Goal: Task Accomplishment & Management: Use online tool/utility

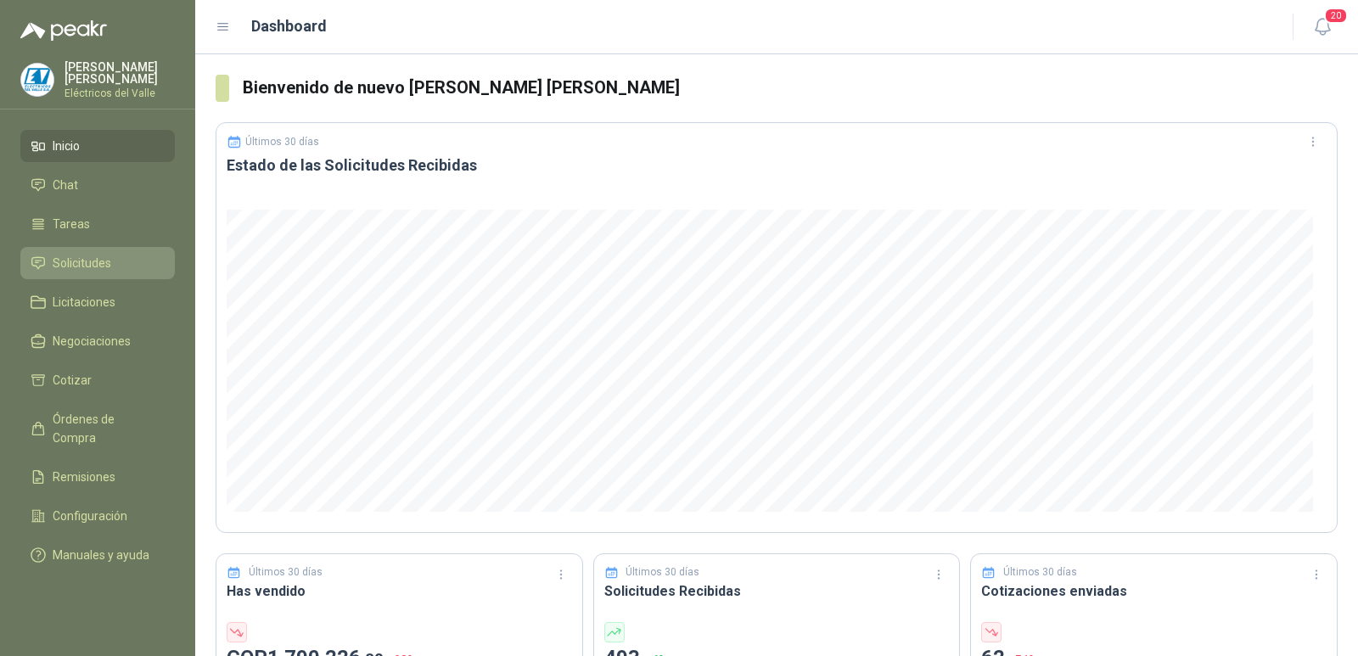
click at [101, 263] on span "Solicitudes" at bounding box center [82, 263] width 59 height 19
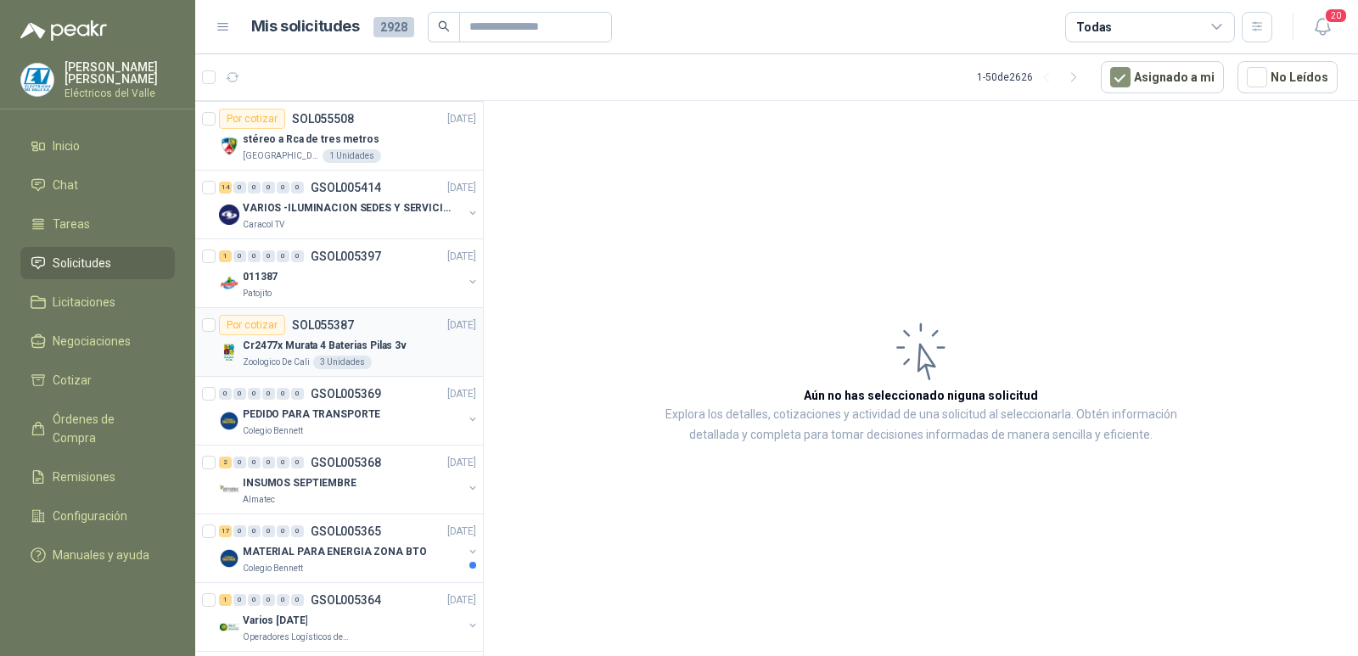
scroll to position [509, 0]
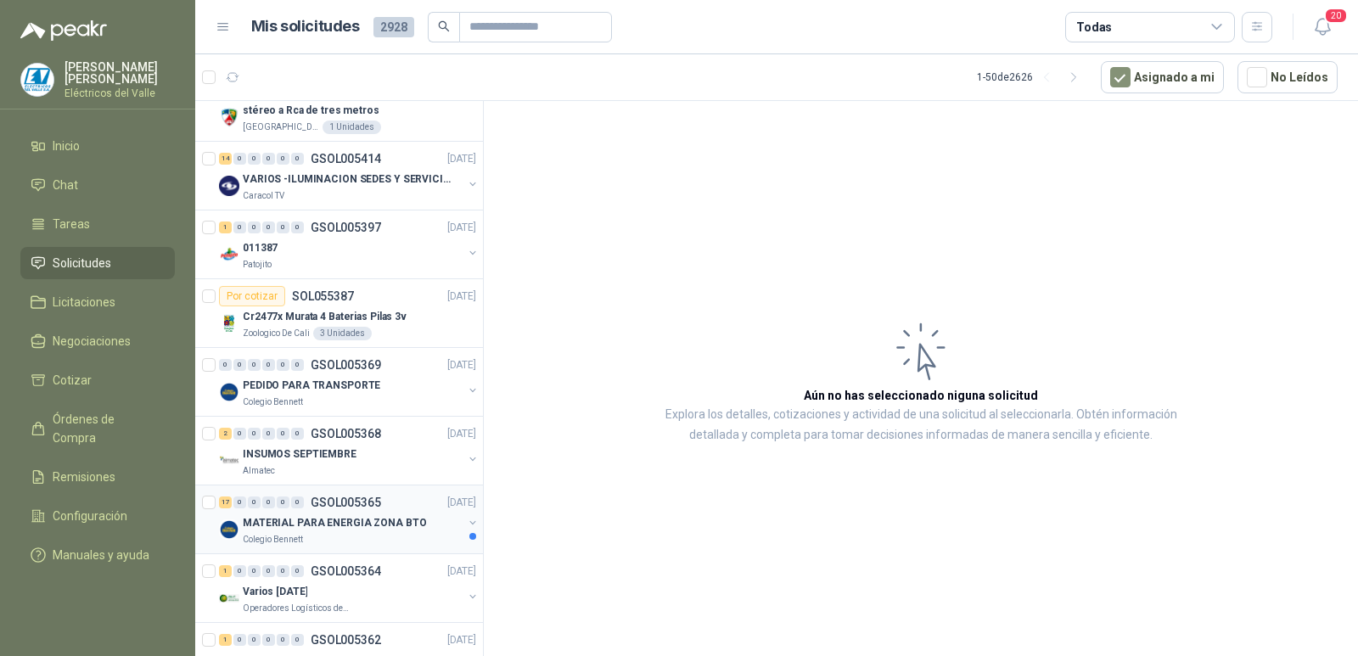
click at [362, 512] on div "17 0 0 0 0 0 GSOL005365 [DATE]" at bounding box center [349, 502] width 261 height 20
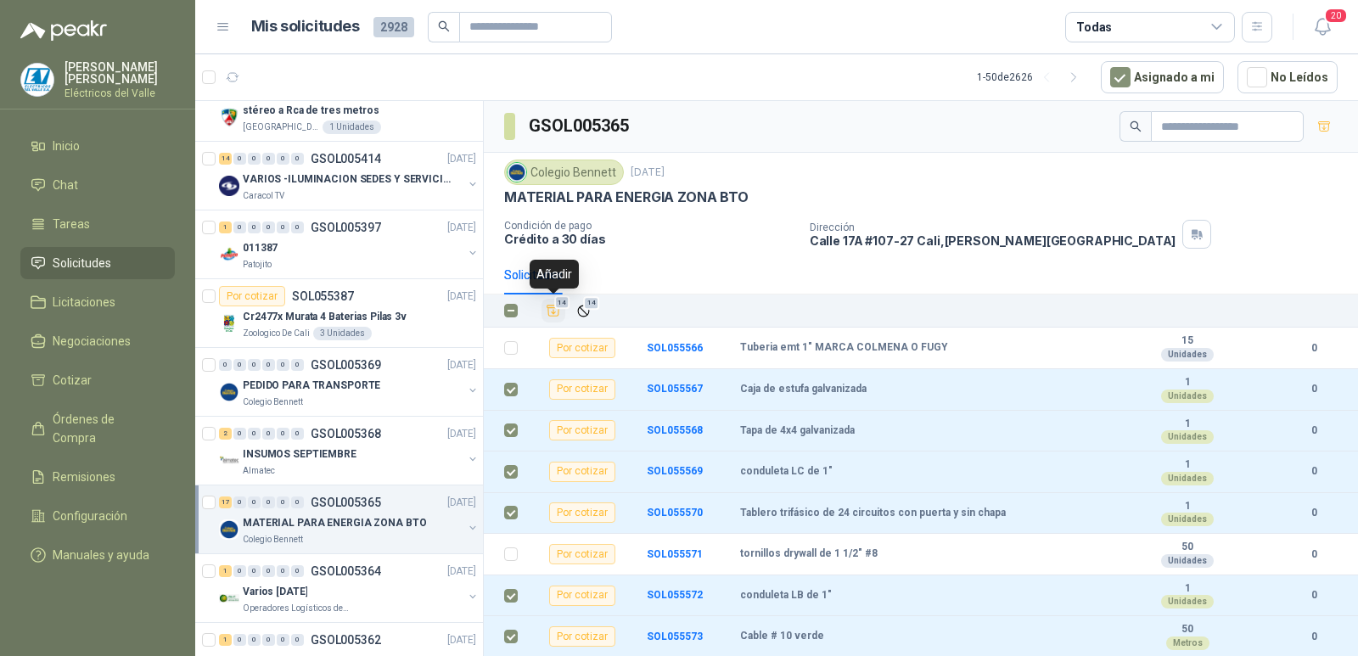
click at [551, 317] on icon "Añadir" at bounding box center [554, 311] width 13 height 11
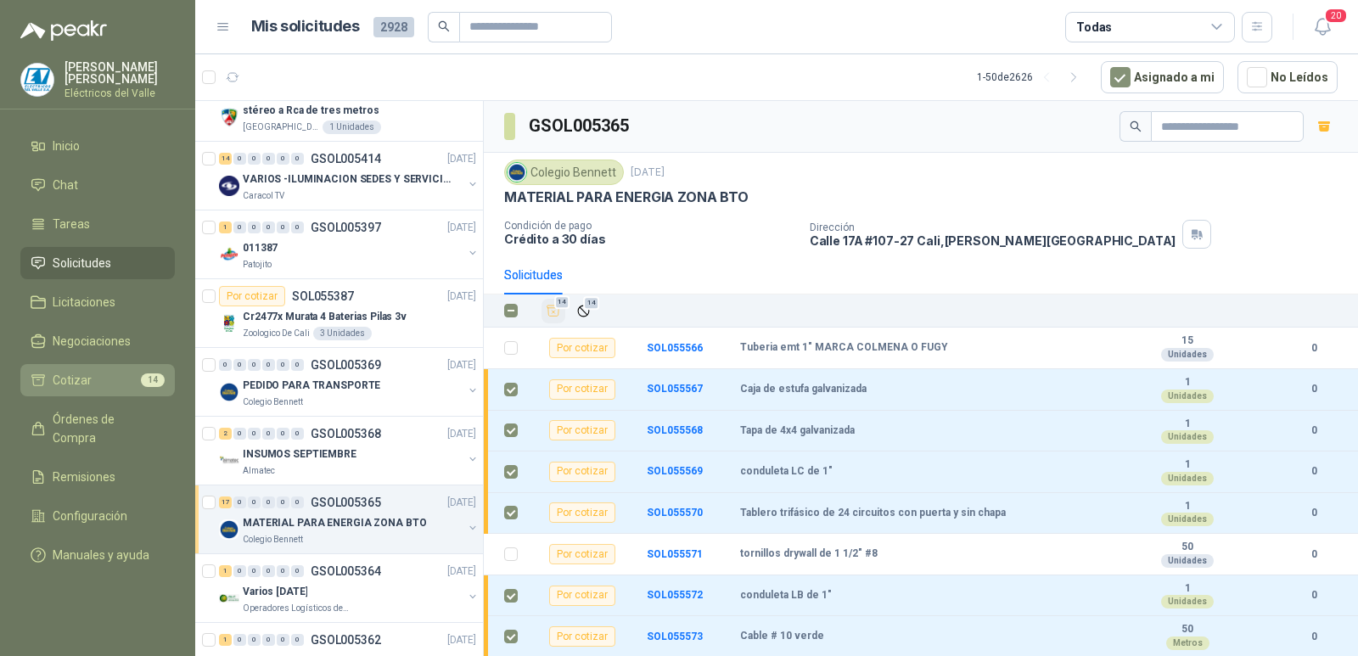
click at [100, 376] on li "Cotizar 14" at bounding box center [98, 380] width 134 height 19
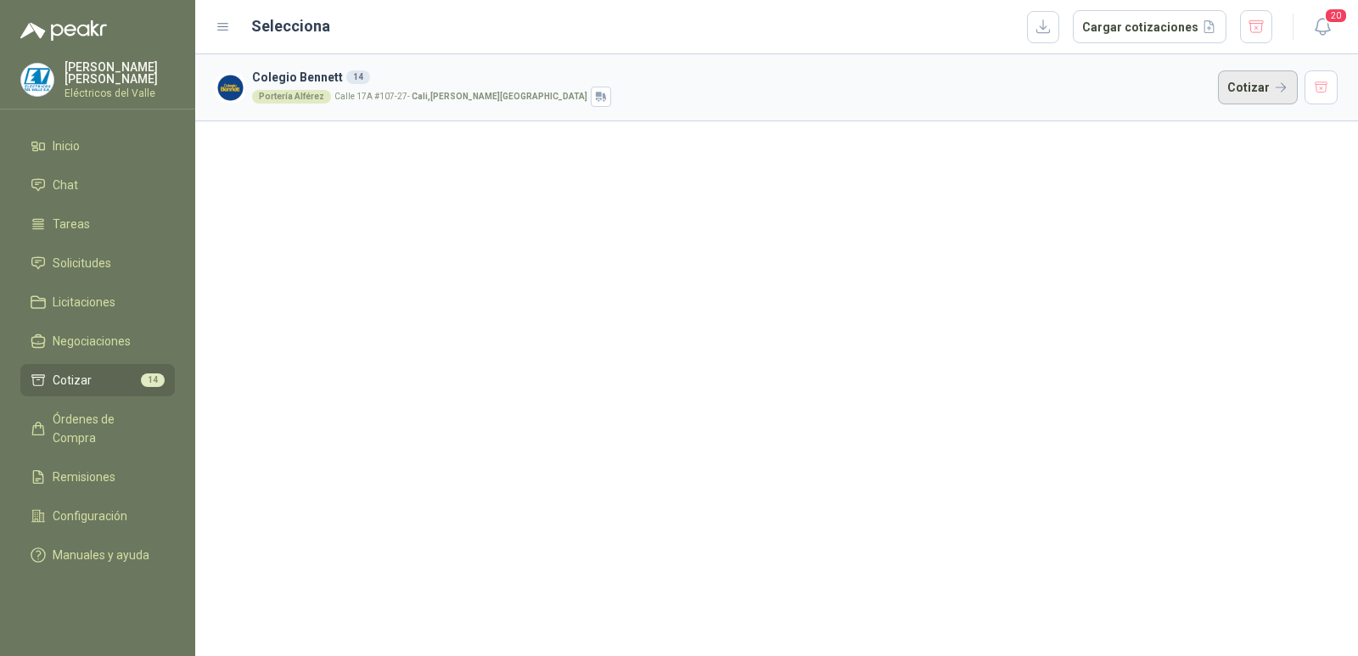
click at [1257, 87] on button "Cotizar" at bounding box center [1258, 87] width 80 height 34
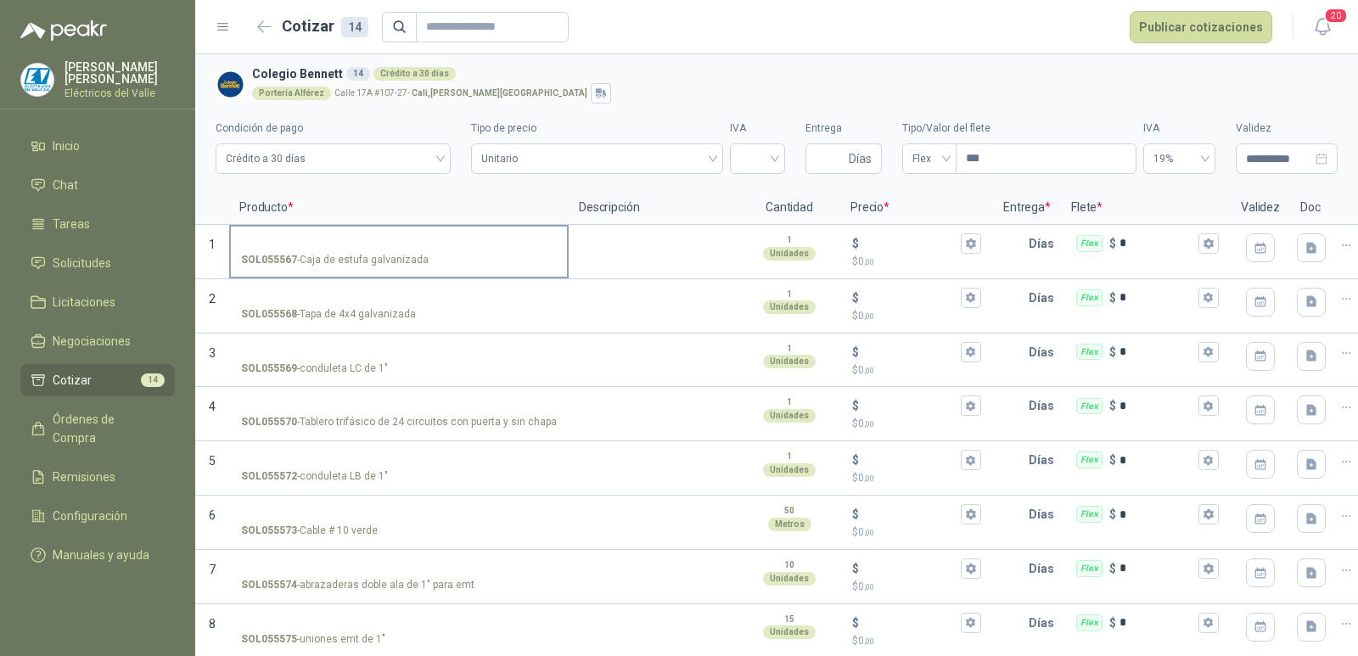
click at [350, 238] on input "SOL055567 - Caja de estufa galvanizada" at bounding box center [399, 244] width 316 height 13
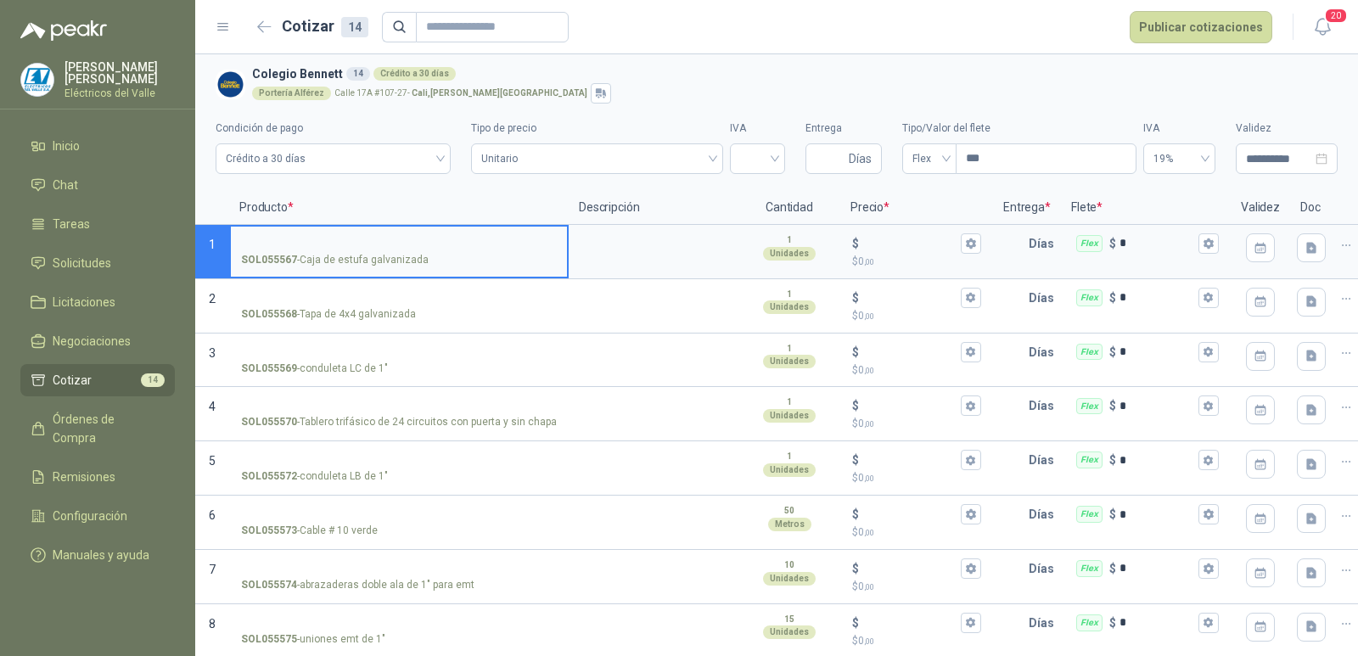
click at [382, 242] on input "SOL055567 - Caja de estufa galvanizada" at bounding box center [399, 244] width 316 height 13
click at [891, 245] on input "$ $ 0 ,00" at bounding box center [910, 243] width 95 height 13
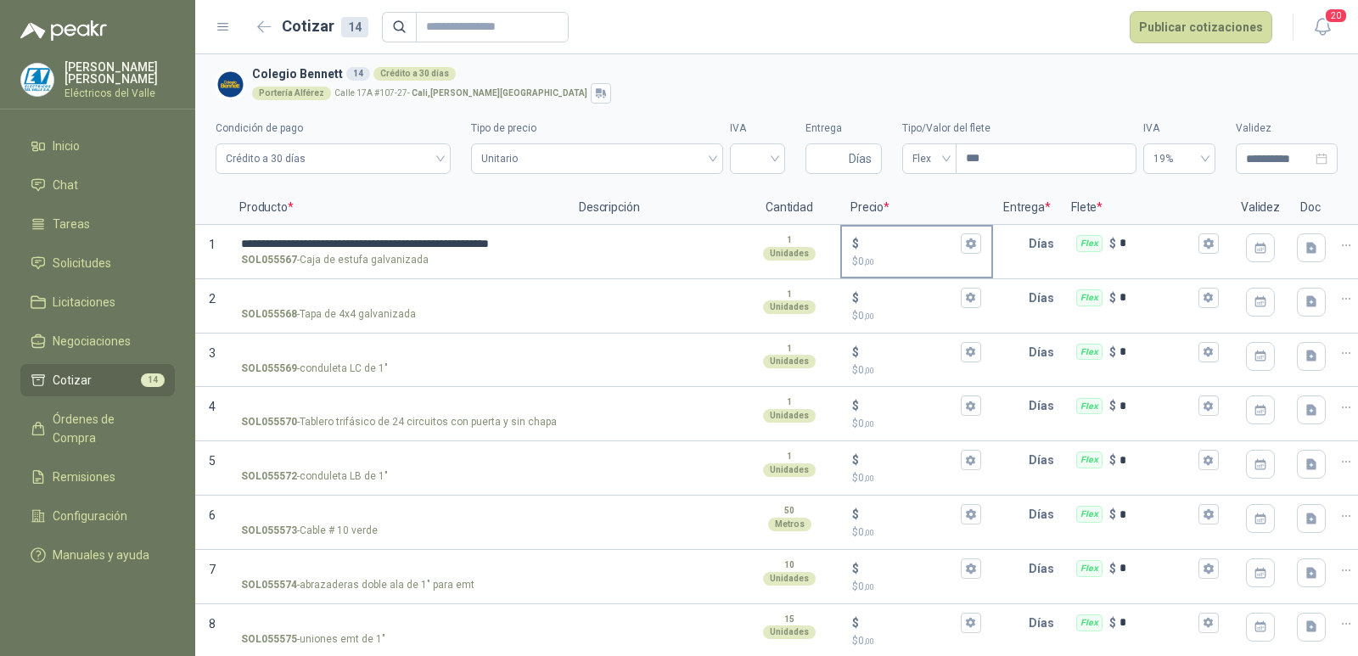
click at [893, 243] on input "$ $ 0 ,00" at bounding box center [910, 243] width 95 height 13
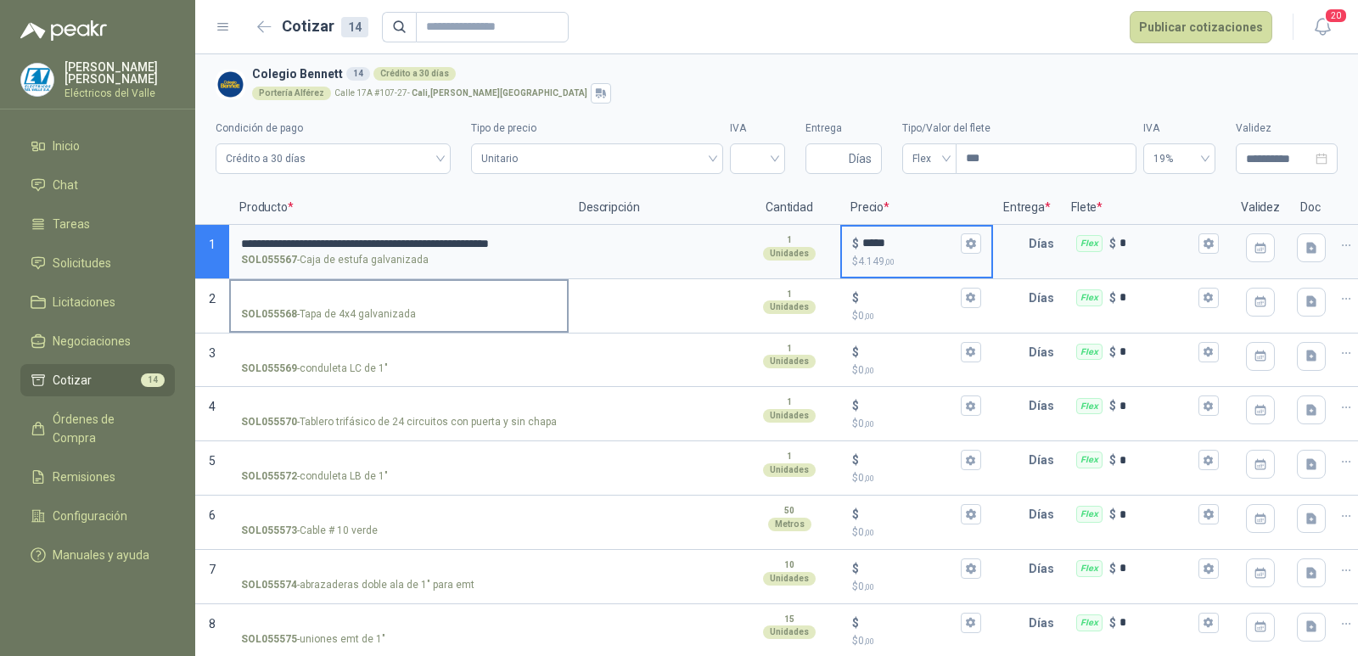
type input "*****"
click at [404, 296] on input "SOL055568 - Tapa de 4x4 galvanizada" at bounding box center [399, 298] width 316 height 13
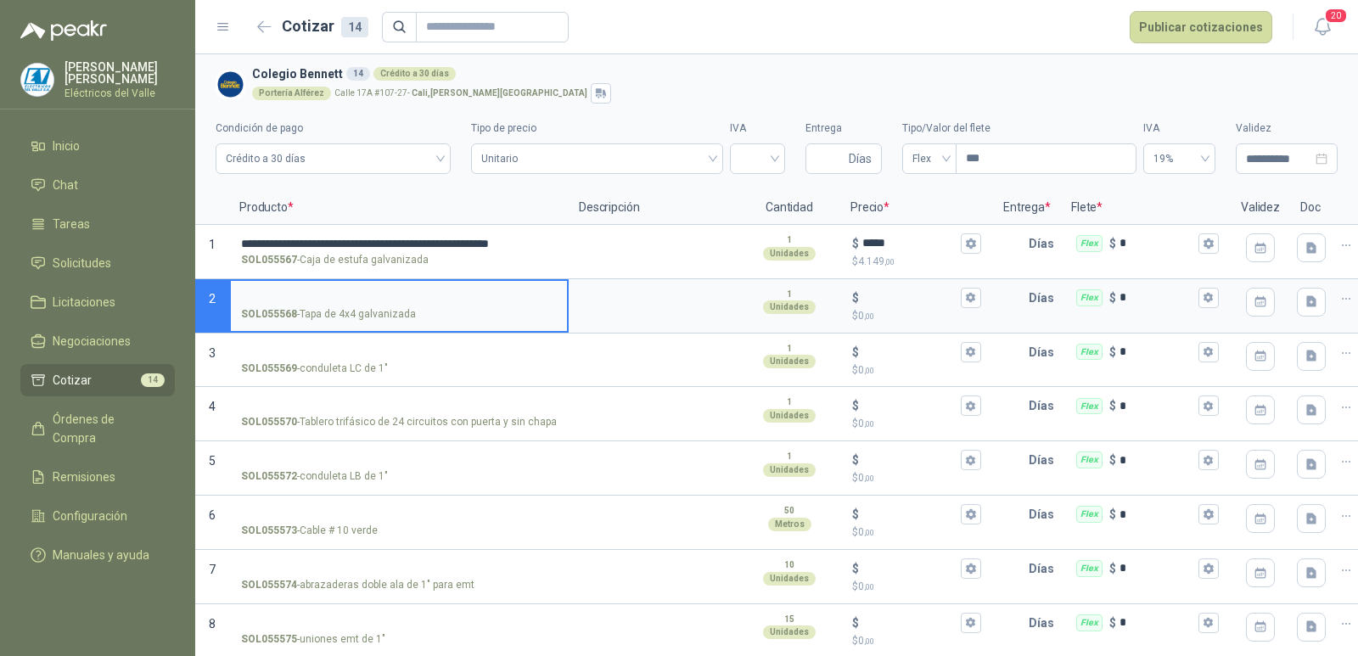
click at [447, 295] on input "SOL055568 - Tapa de 4x4 galvanizada" at bounding box center [399, 298] width 316 height 13
click at [870, 291] on input "$ $ 0 ,00" at bounding box center [910, 297] width 95 height 13
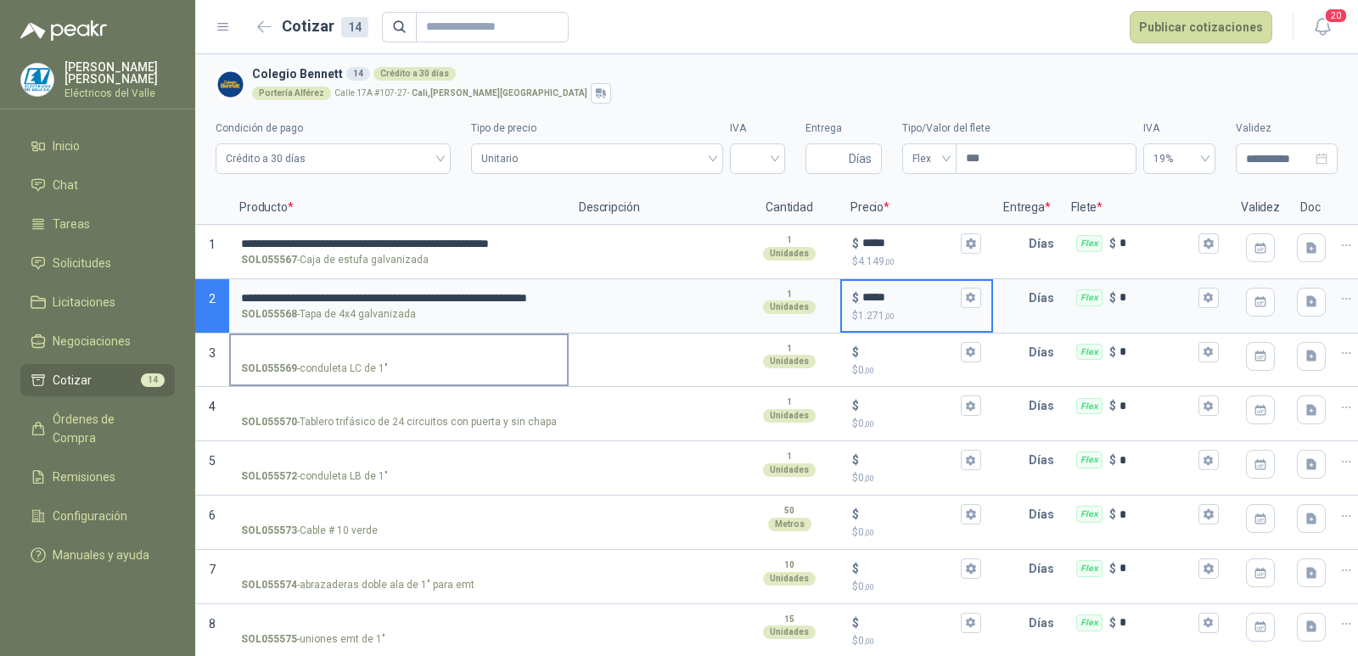
type input "*****"
click at [346, 353] on input "SOL055569 - conduleta LC de 1"" at bounding box center [399, 352] width 316 height 13
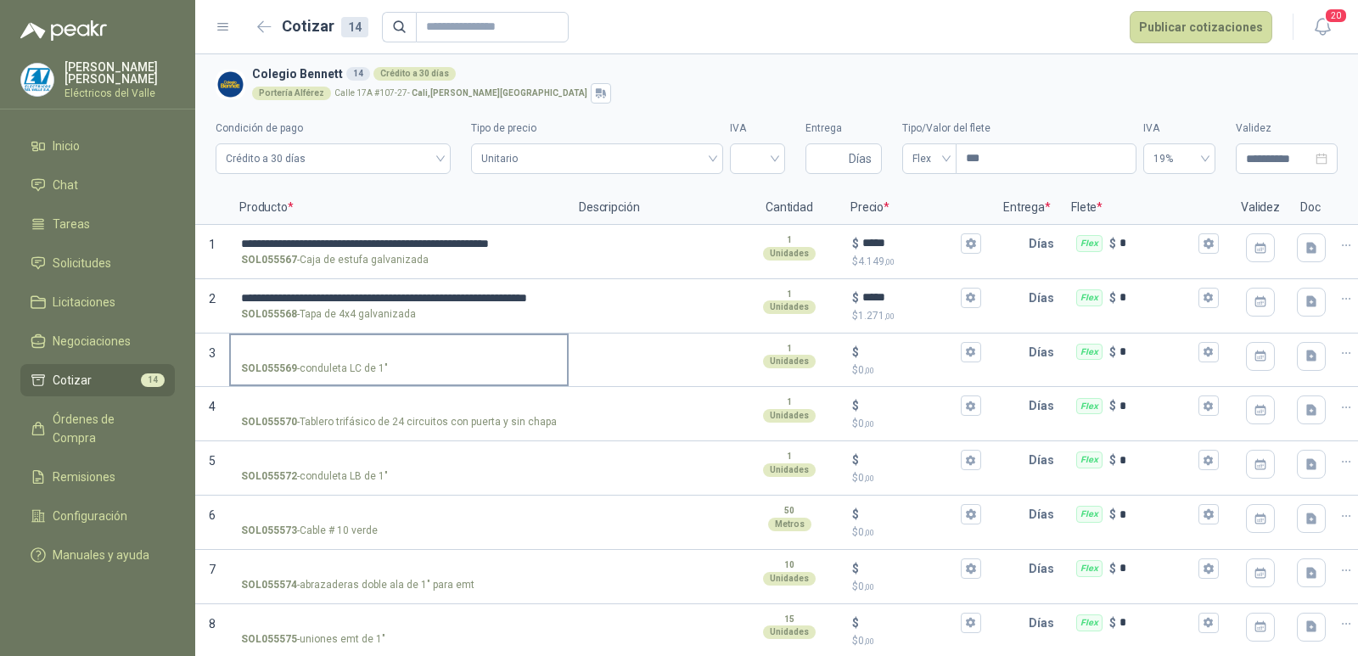
click at [363, 347] on input "SOL055569 - conduleta LC de 1"" at bounding box center [399, 352] width 316 height 13
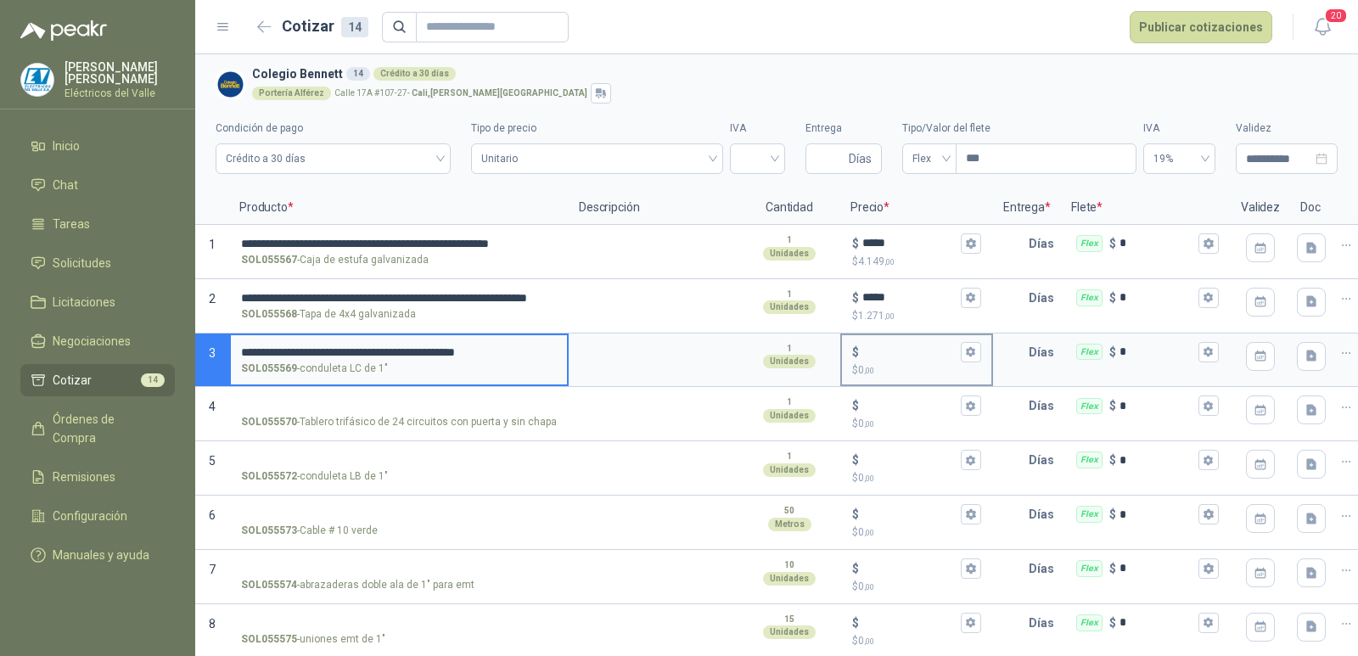
click at [905, 351] on input "$ $ 0 ,00" at bounding box center [910, 352] width 95 height 13
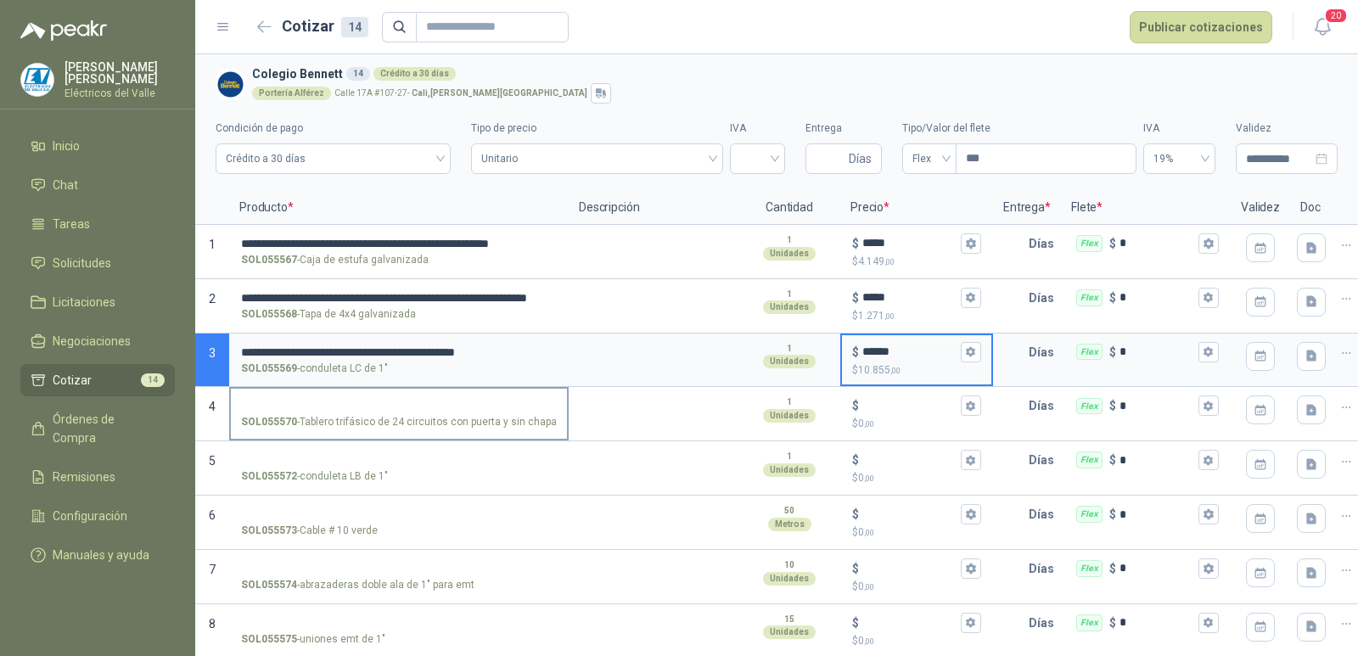
type input "******"
click at [368, 397] on label "SOL055570 - Tablero trifásico de 24 circuitos con puerta y sin chapa" at bounding box center [399, 413] width 336 height 48
click at [368, 400] on input "SOL055570 - Tablero trifásico de 24 circuitos con puerta y sin chapa" at bounding box center [399, 406] width 316 height 13
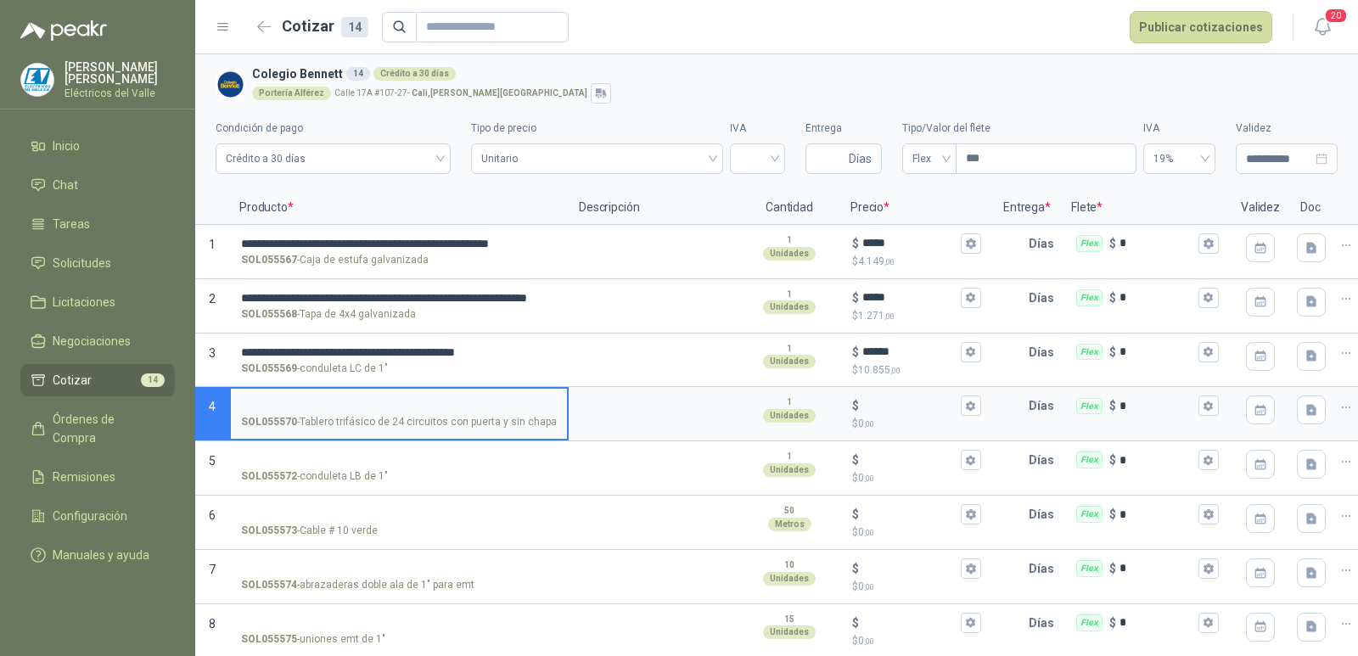
click at [368, 404] on input "SOL055570 - Tablero trifásico de 24 circuitos con puerta y sin chapa" at bounding box center [399, 406] width 316 height 13
click at [392, 404] on input "SOL055570 - Tablero trifásico de 24 circuitos con puerta y sin chapa" at bounding box center [399, 406] width 316 height 13
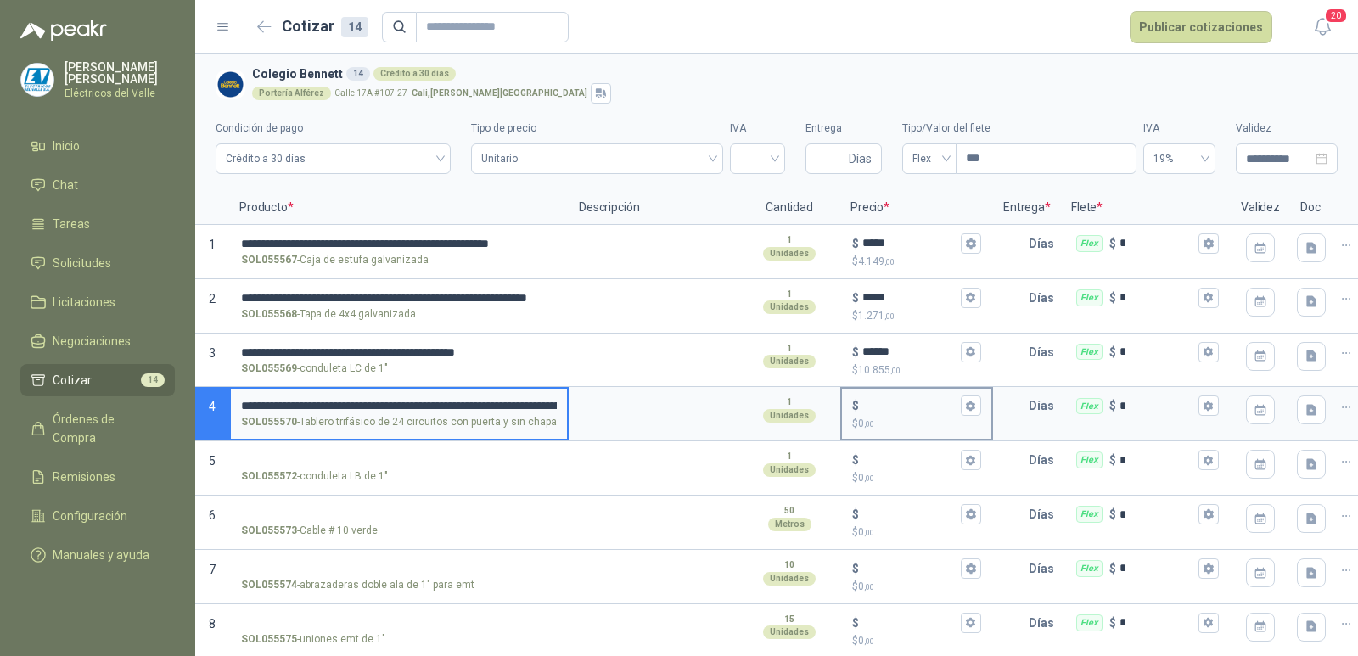
click at [906, 400] on input "$ $ 0 ,00" at bounding box center [910, 406] width 95 height 13
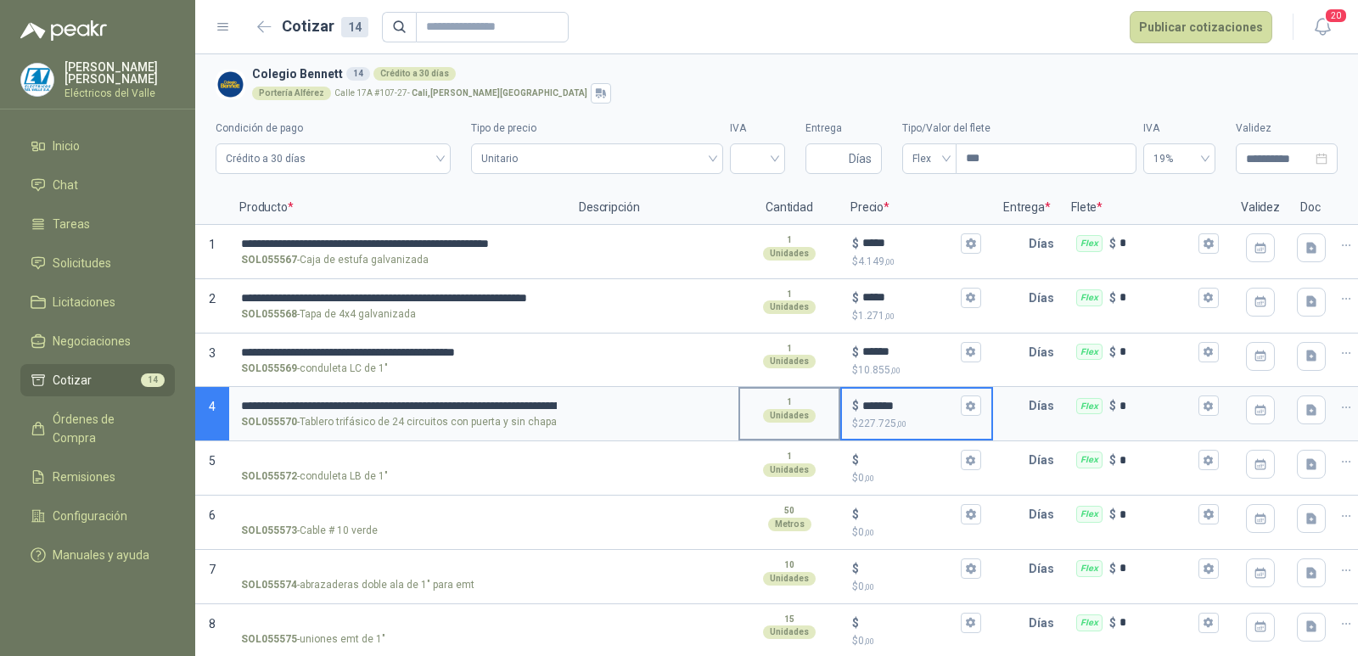
type input "*******"
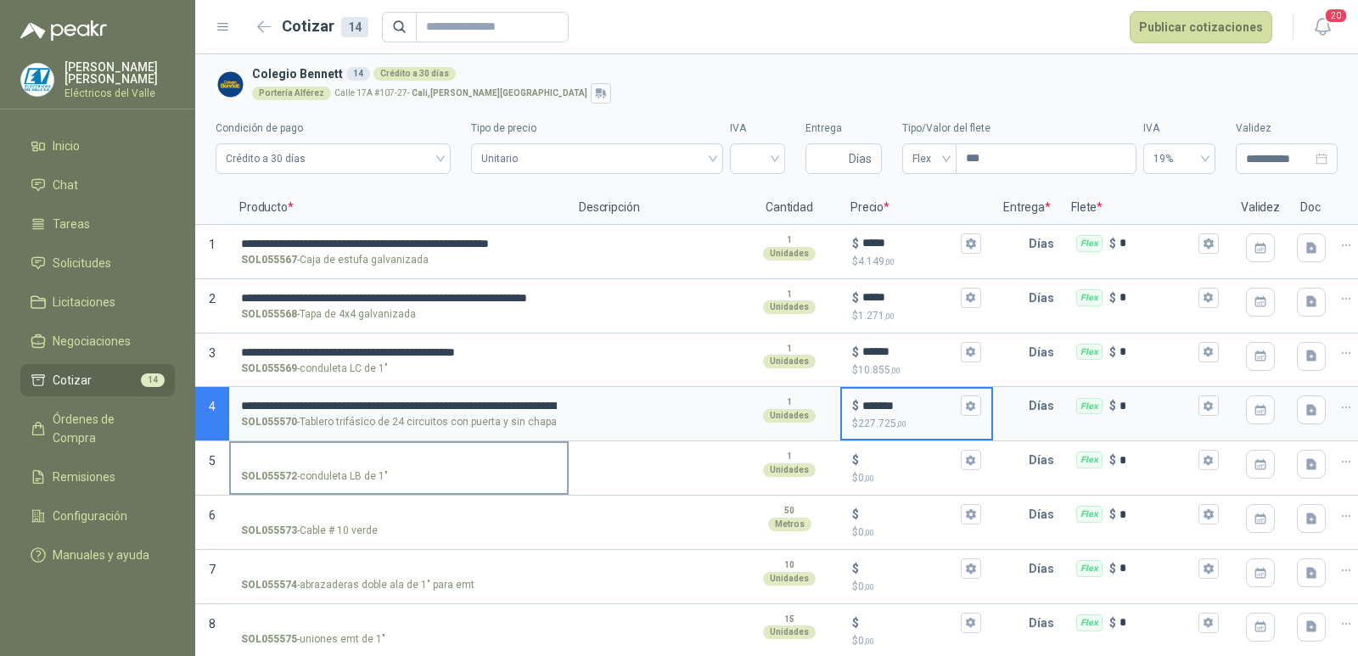
click at [372, 456] on input "SOL055572 - conduleta LB de 1"" at bounding box center [399, 460] width 316 height 13
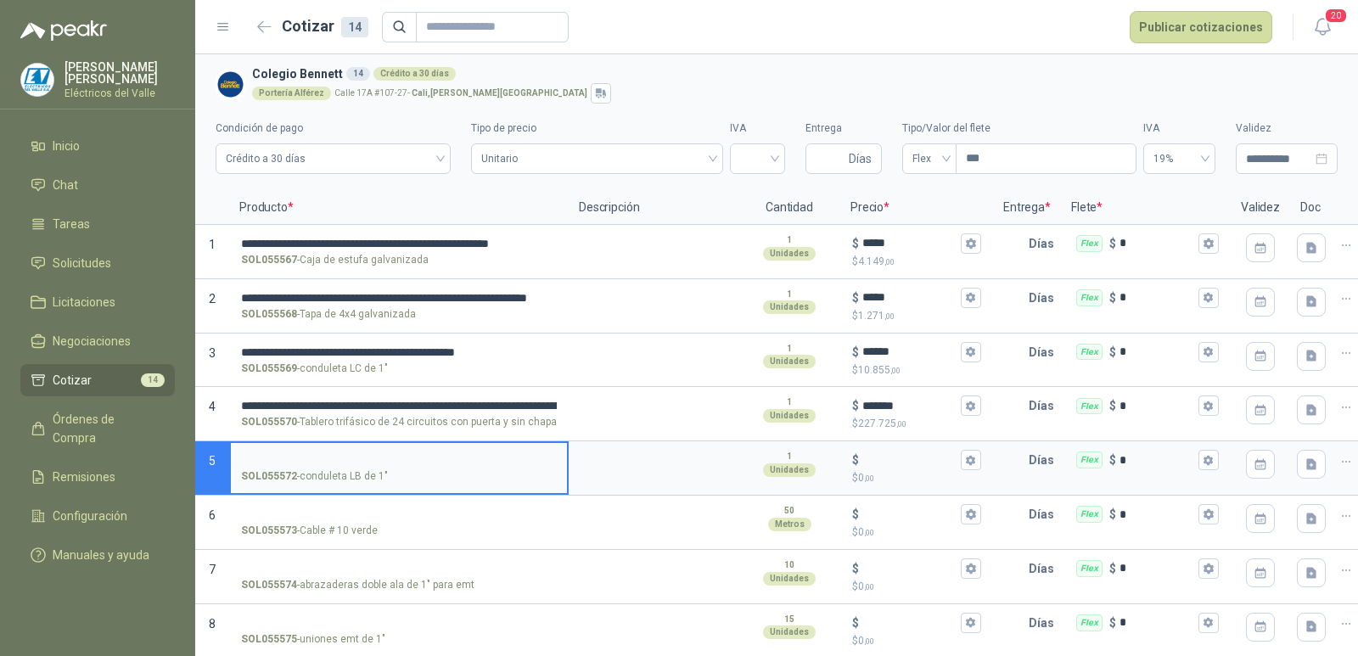
click at [382, 455] on input "SOL055572 - conduleta LB de 1"" at bounding box center [399, 460] width 316 height 13
click at [877, 455] on input "$ $ 0 ,00" at bounding box center [910, 460] width 95 height 13
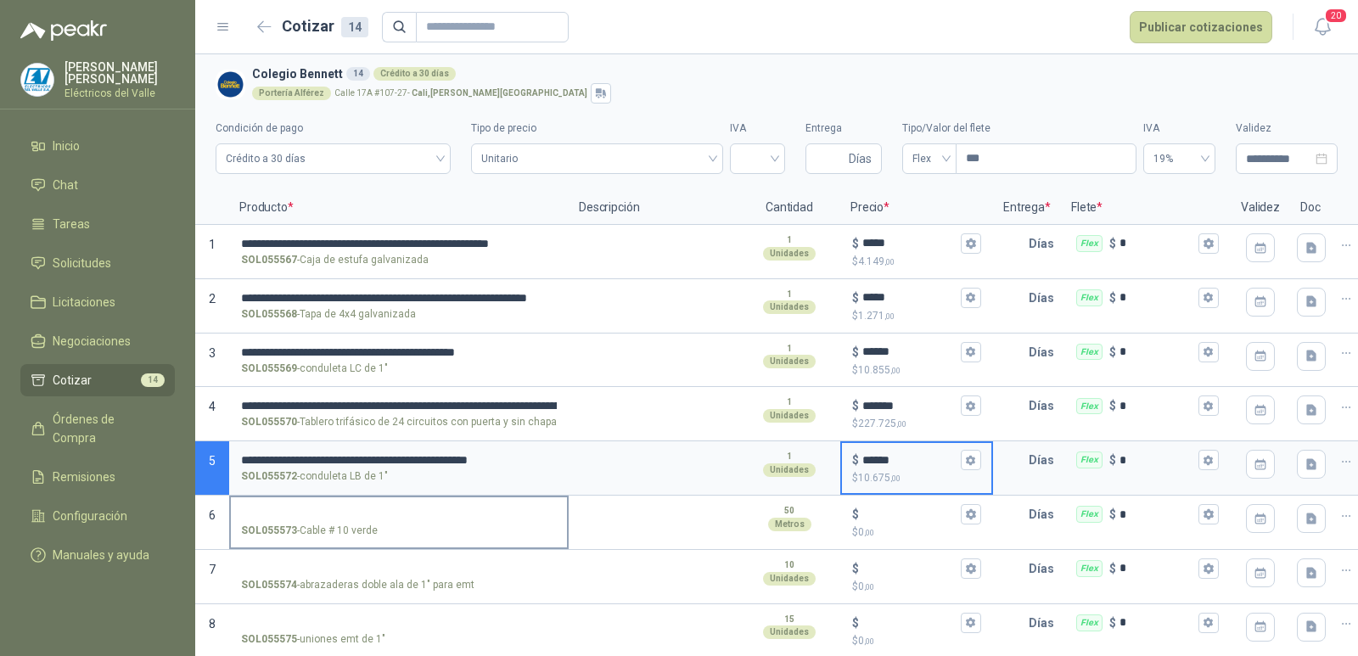
type input "******"
click at [356, 514] on input "SOL055573 - Cable # 10 verde" at bounding box center [399, 515] width 316 height 13
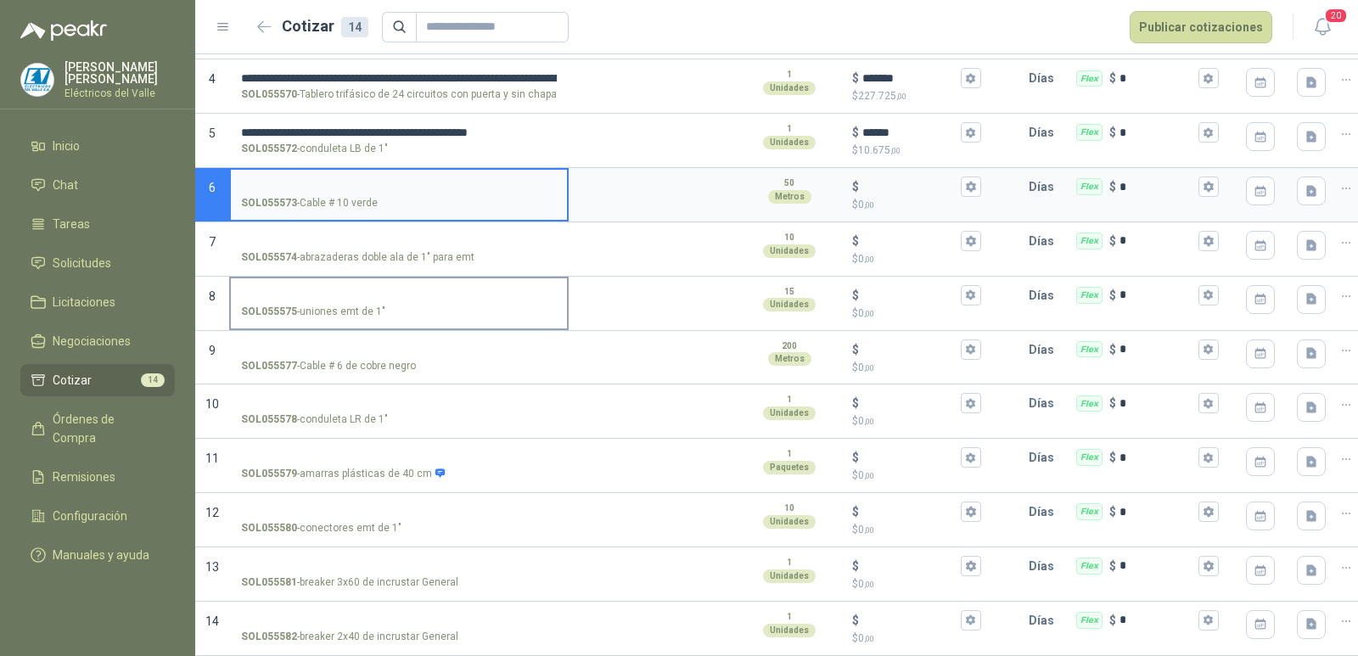
scroll to position [341, 0]
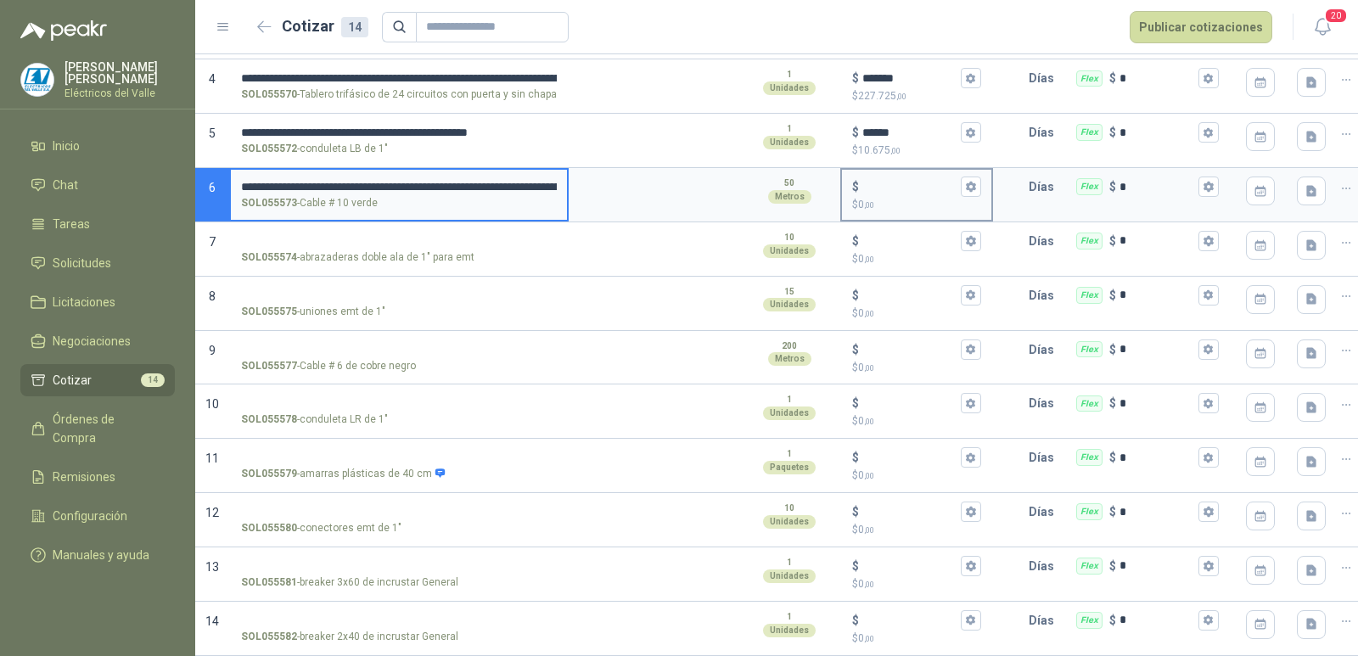
click at [873, 177] on div "$" at bounding box center [916, 187] width 129 height 20
click at [873, 181] on input "$ $ 0 ,00" at bounding box center [910, 187] width 95 height 13
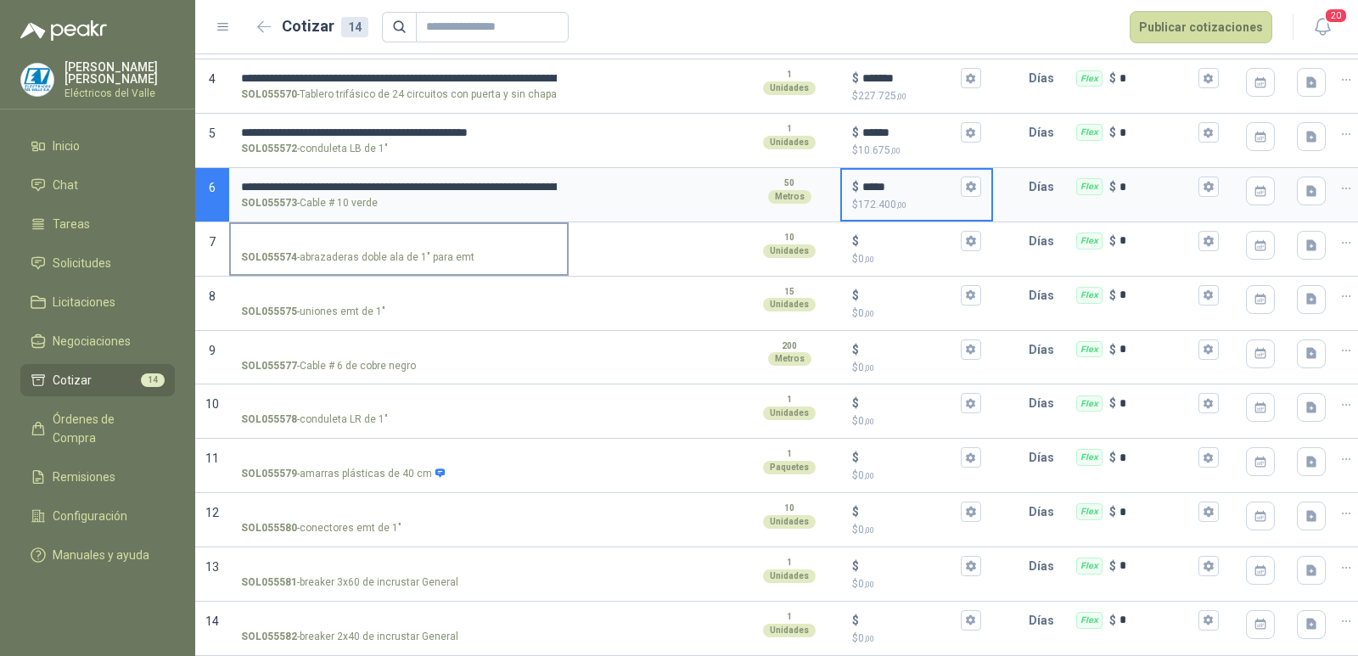
type input "*****"
click at [409, 235] on input "SOL055574 - abrazaderas doble ala de 1" para emt" at bounding box center [399, 241] width 316 height 13
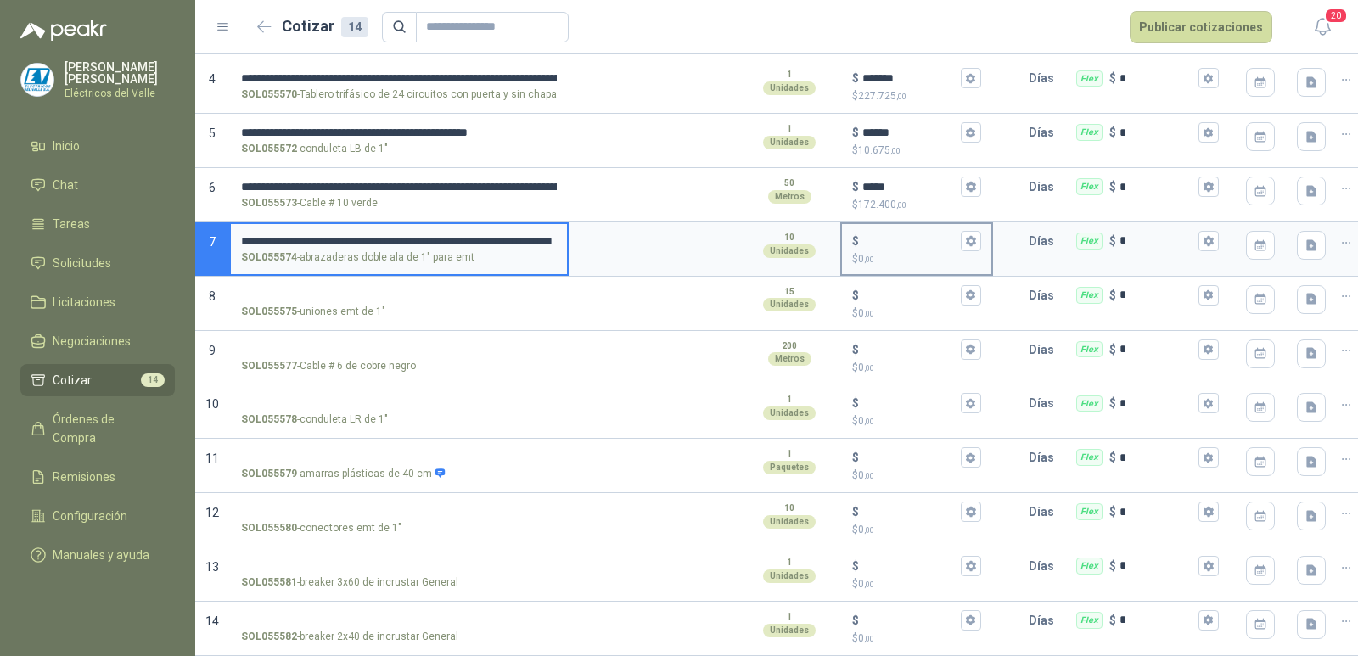
click at [924, 234] on input "$ $ 0 ,00" at bounding box center [910, 240] width 95 height 13
type input "***"
click at [355, 290] on input "SOL055575 - uniones emt de 1"" at bounding box center [399, 296] width 316 height 13
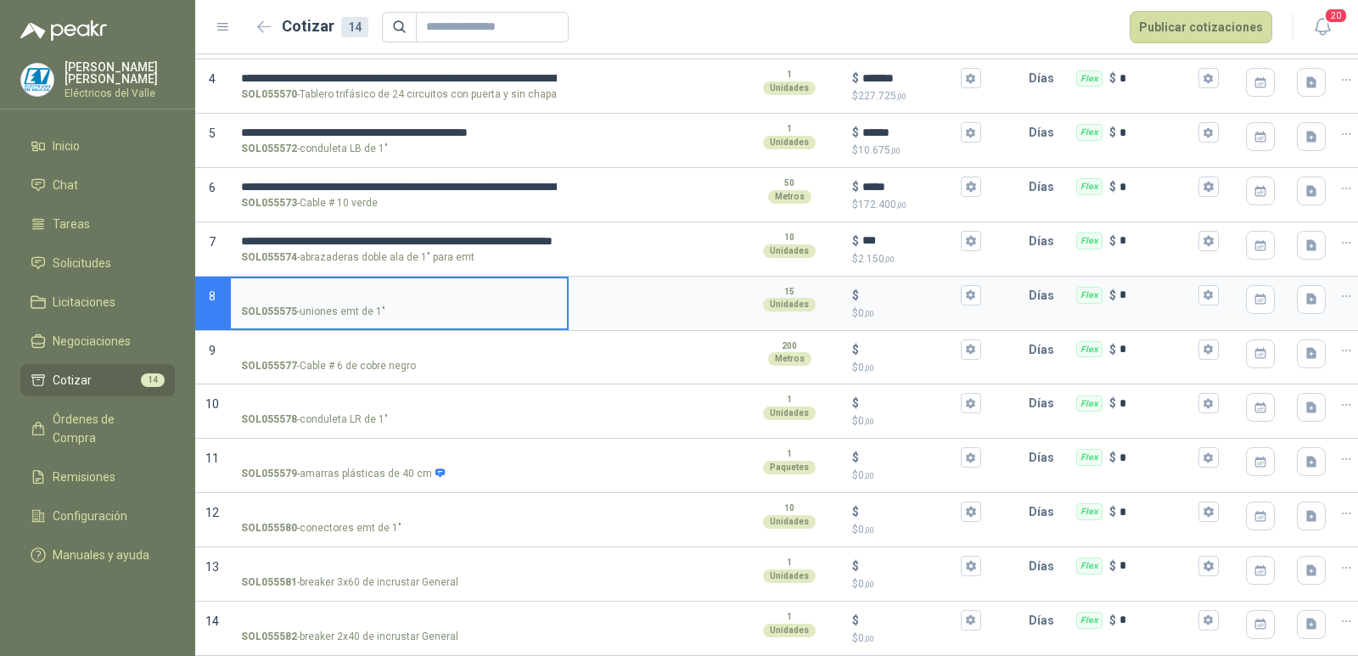
click at [424, 290] on input "SOL055575 - uniones emt de 1"" at bounding box center [399, 296] width 316 height 13
click at [908, 285] on div "$" at bounding box center [916, 295] width 129 height 20
click at [908, 289] on input "$ $ 0 ,00" at bounding box center [910, 295] width 95 height 13
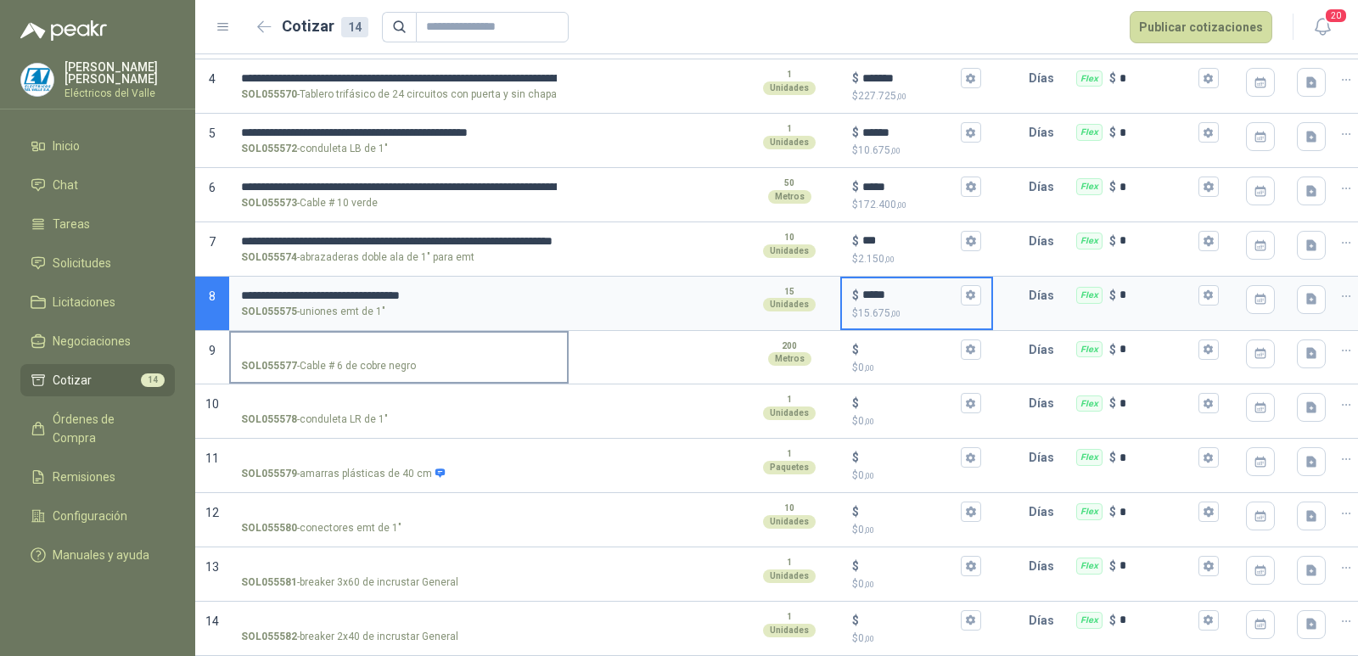
type input "*****"
click at [442, 344] on input "SOL055577 - Cable # 6 de cobre negro" at bounding box center [399, 350] width 316 height 13
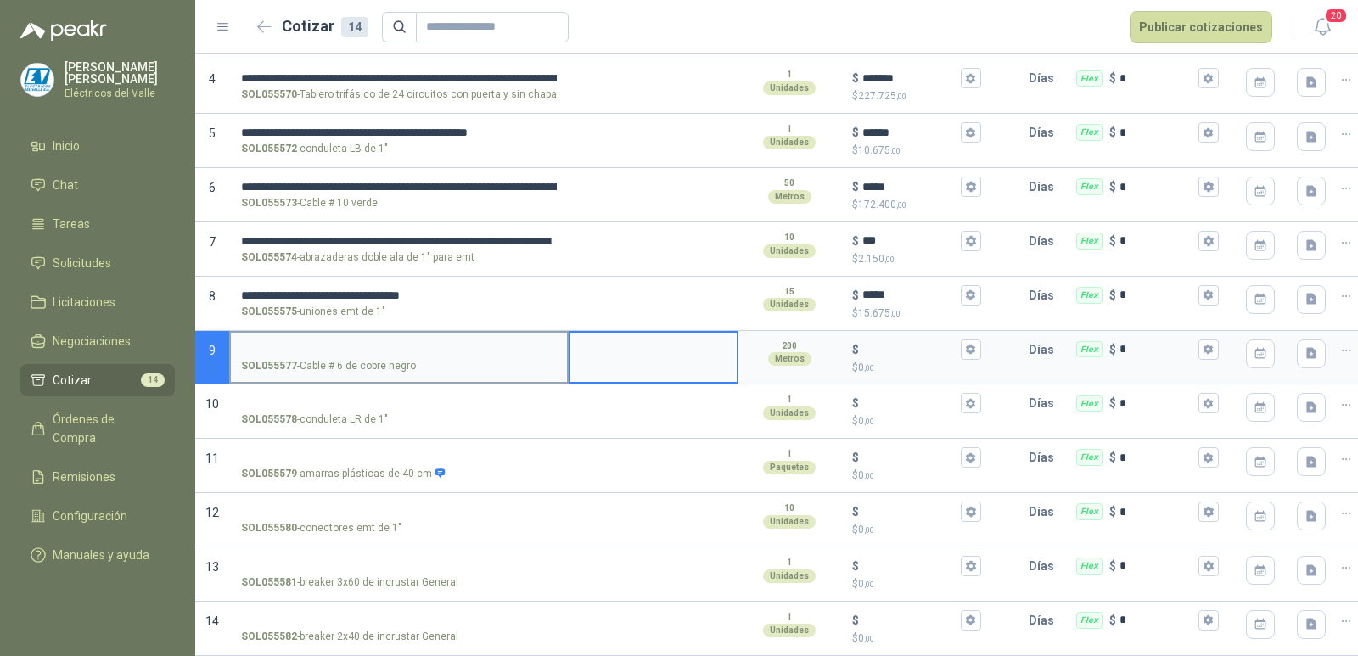
click at [275, 344] on input "SOL055577 - Cable # 6 de cobre negro" at bounding box center [399, 350] width 316 height 13
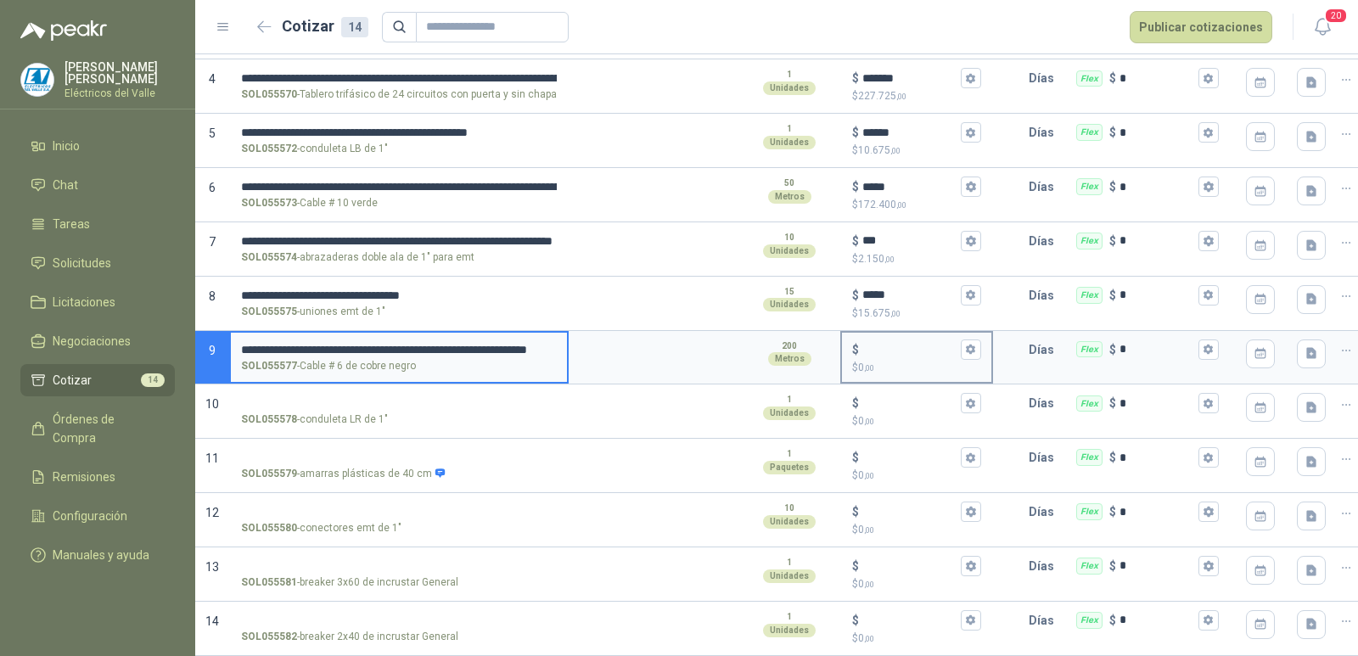
click at [891, 343] on input "$ $ 0 ,00" at bounding box center [910, 349] width 95 height 13
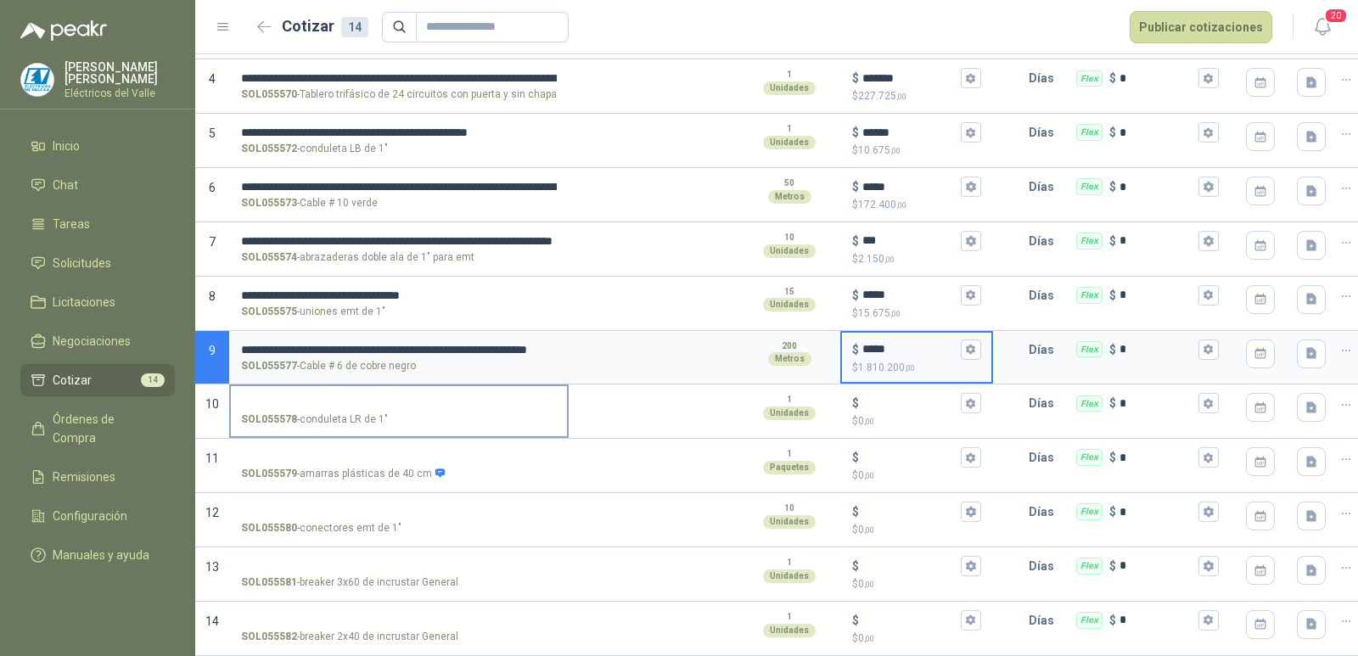
type input "*****"
click at [377, 397] on input "SOL055578 - conduleta LR de 1"" at bounding box center [399, 403] width 316 height 13
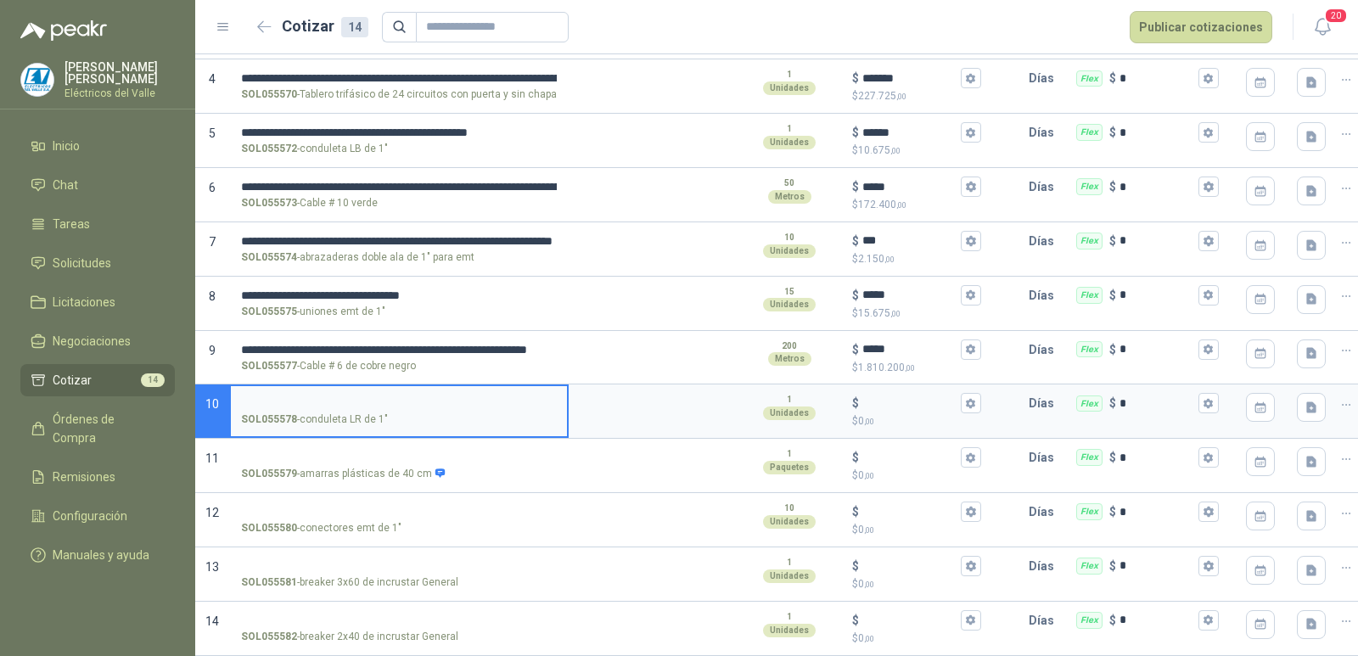
click at [384, 397] on label "SOL055578 - conduleta LR de 1"" at bounding box center [399, 410] width 336 height 48
click at [384, 397] on input "SOL055578 - conduleta LR de 1"" at bounding box center [399, 403] width 316 height 13
click at [887, 397] on input "$ $ 0 ,00" at bounding box center [910, 403] width 95 height 13
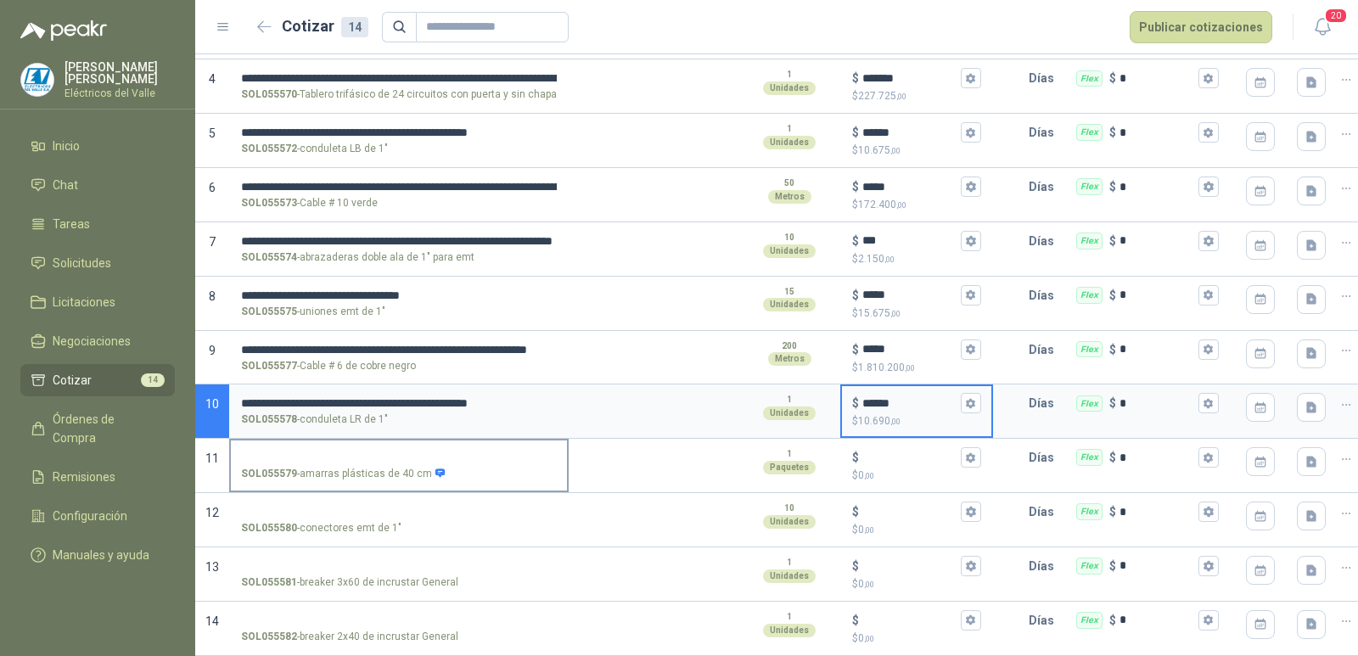
type input "******"
click at [360, 452] on input "SOL055579 - amarras plásticas de 40 cm" at bounding box center [399, 458] width 316 height 13
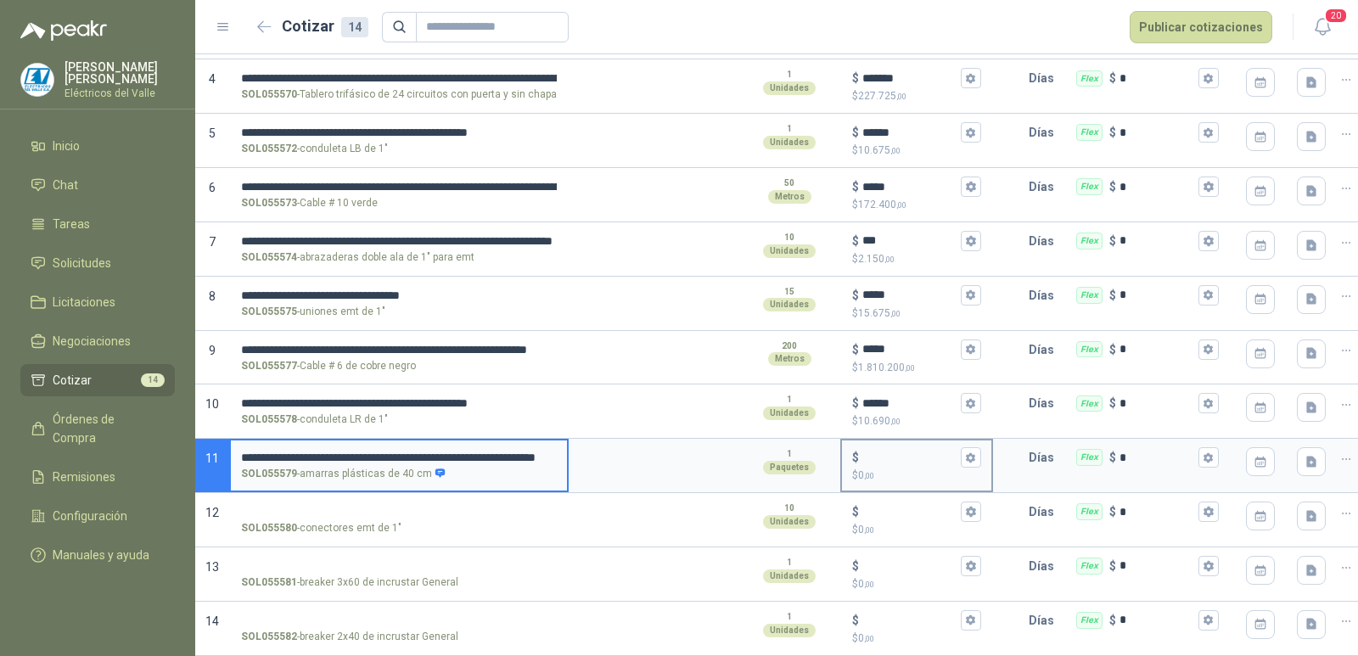
click at [885, 447] on div "$" at bounding box center [916, 457] width 129 height 20
click at [885, 452] on input "$ $ 0 ,00" at bounding box center [910, 458] width 95 height 13
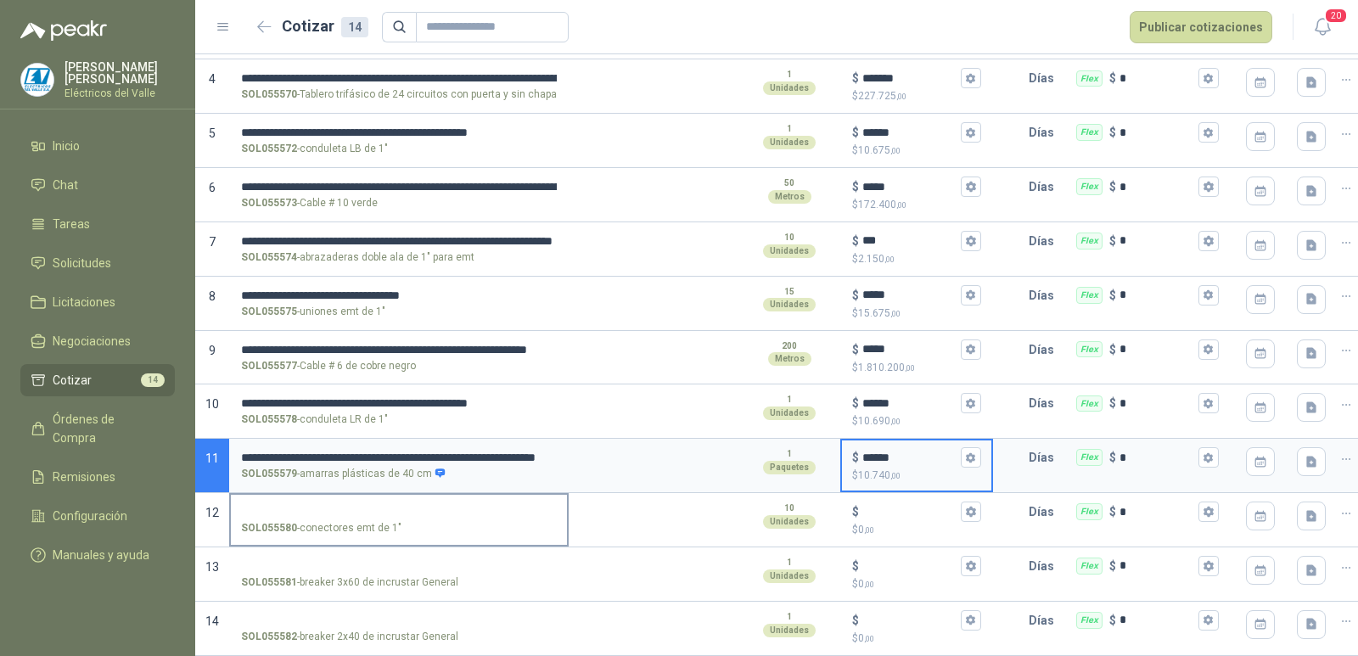
type input "******"
click at [413, 495] on label "SOL055580 - conectores emt de 1"" at bounding box center [399, 519] width 336 height 48
click at [413, 506] on input "SOL055580 - conectores emt de 1"" at bounding box center [399, 512] width 316 height 13
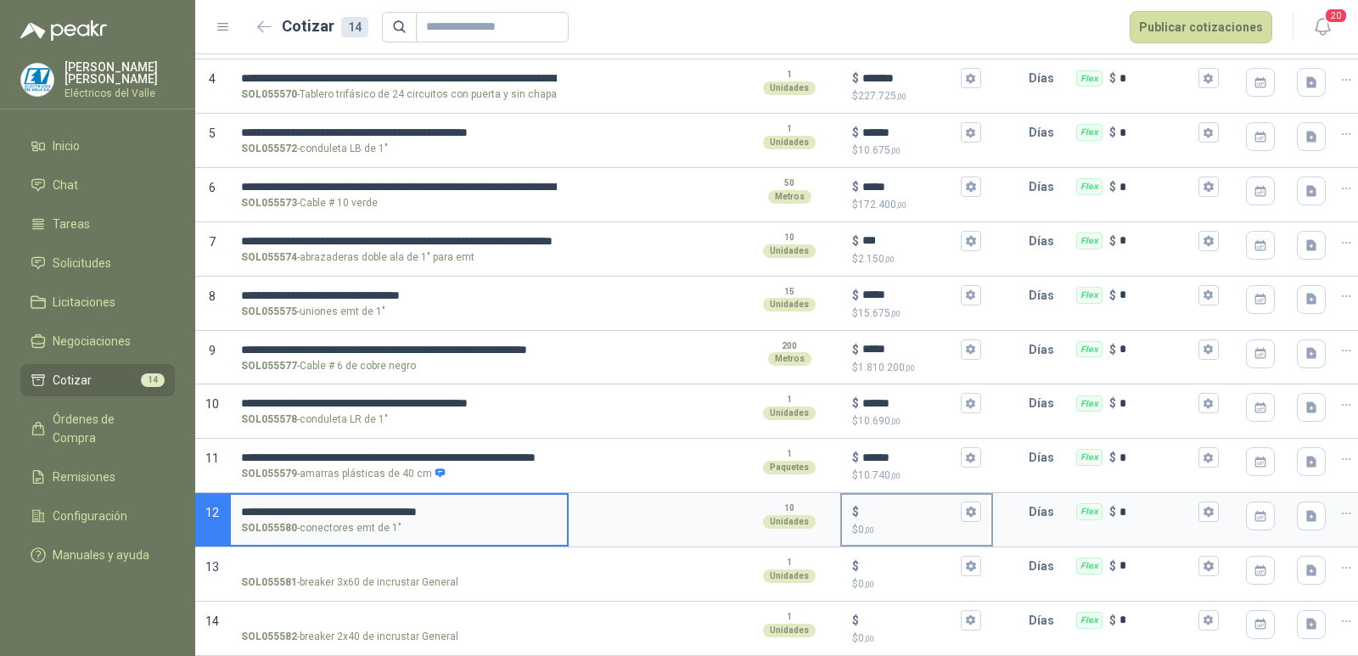
click at [890, 506] on input "$ $ 0 ,00" at bounding box center [910, 512] width 95 height 13
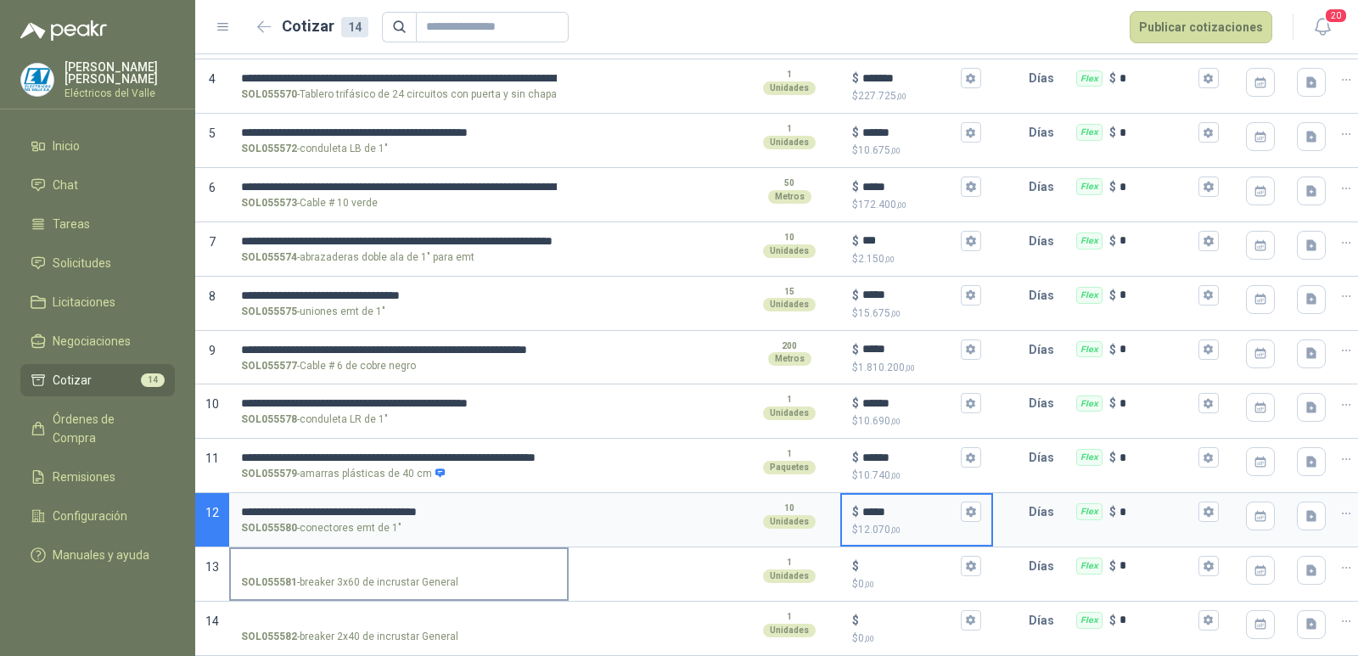
type input "*****"
click at [312, 560] on input "SOL055581 - breaker 3x60 de incrustar General" at bounding box center [399, 566] width 316 height 13
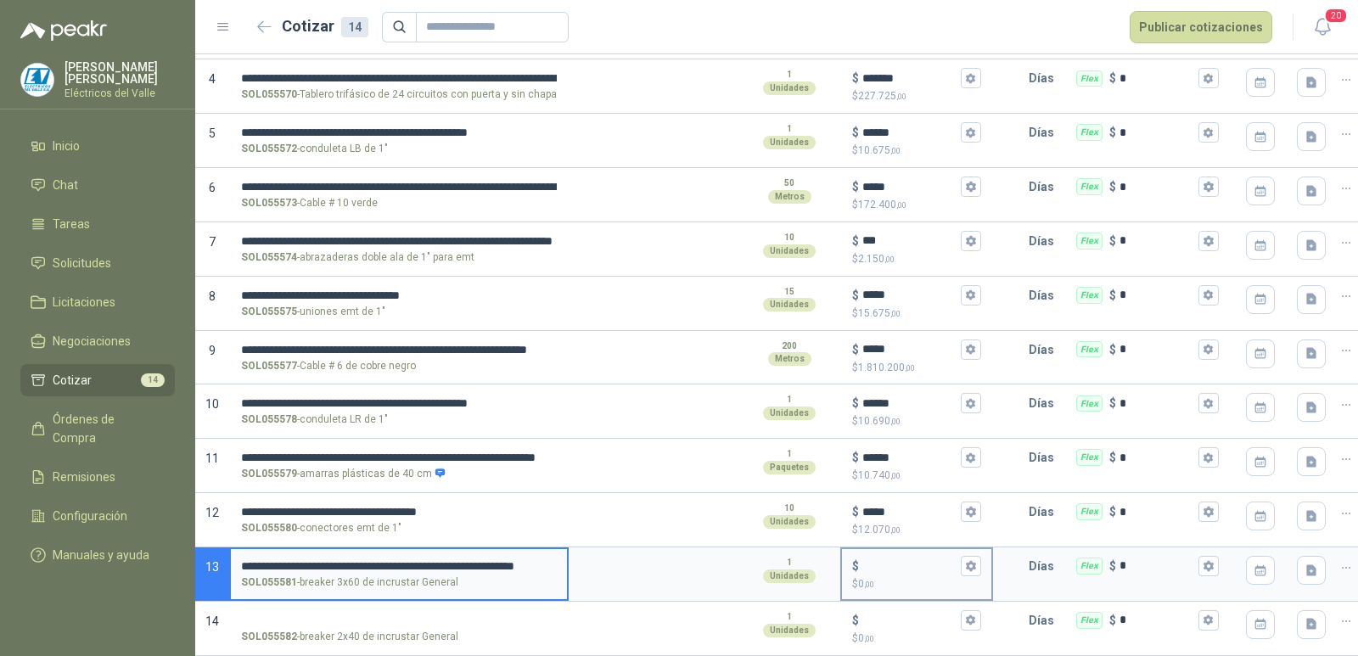
click at [890, 560] on input "$ $ 0 ,00" at bounding box center [910, 566] width 95 height 13
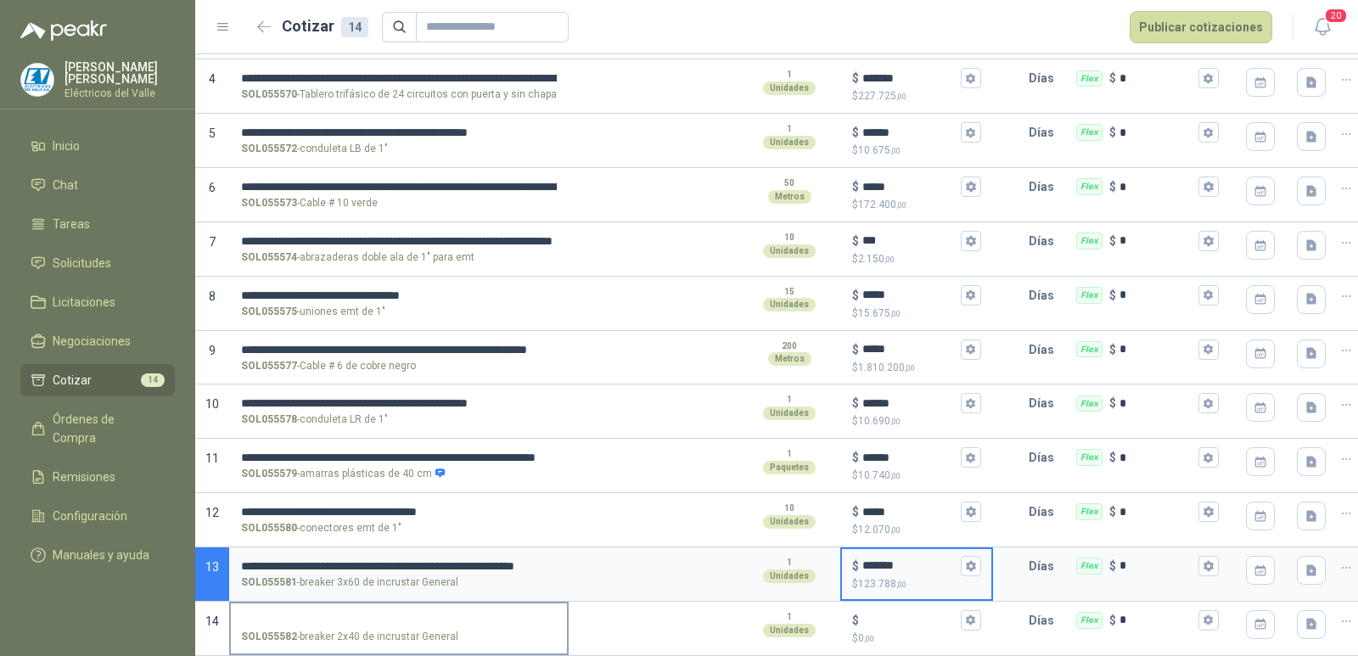
type input "*******"
click at [406, 615] on input "SOL055582 - breaker 2x40 de incrustar General" at bounding box center [399, 621] width 316 height 13
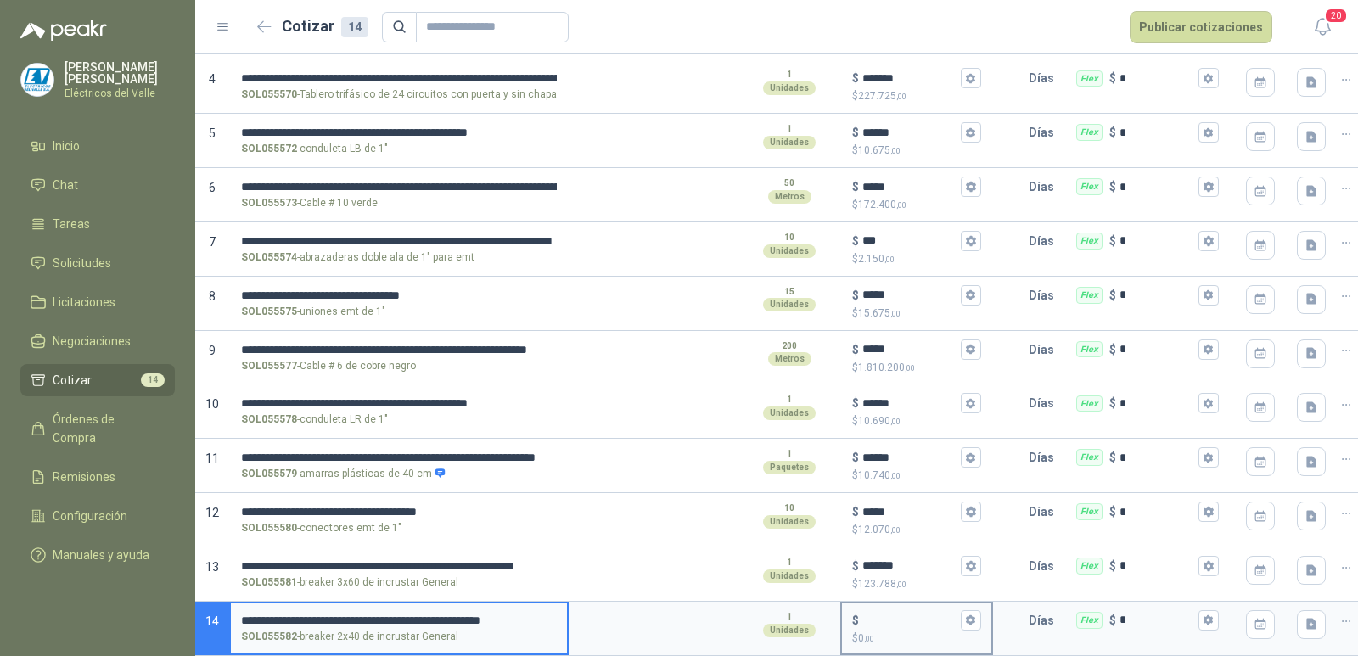
click at [880, 610] on div "$" at bounding box center [916, 620] width 129 height 20
click at [880, 614] on input "$ $ 0 ,00" at bounding box center [910, 620] width 95 height 13
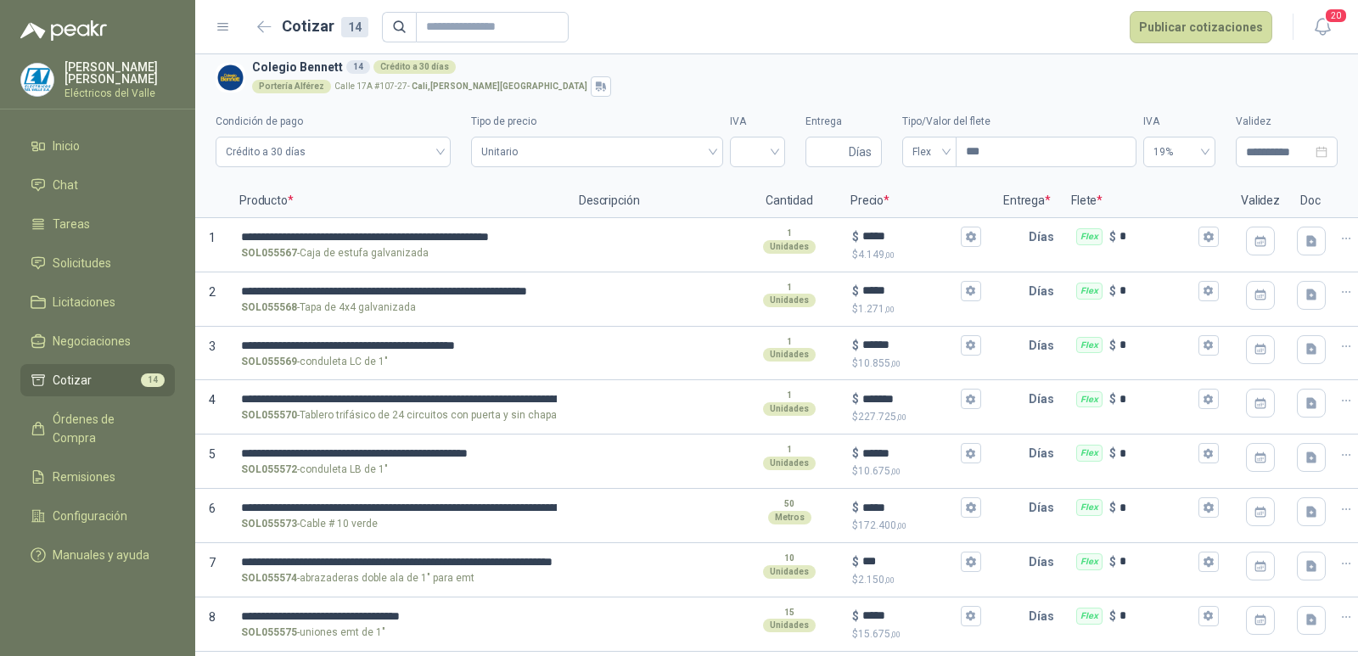
scroll to position [2, 0]
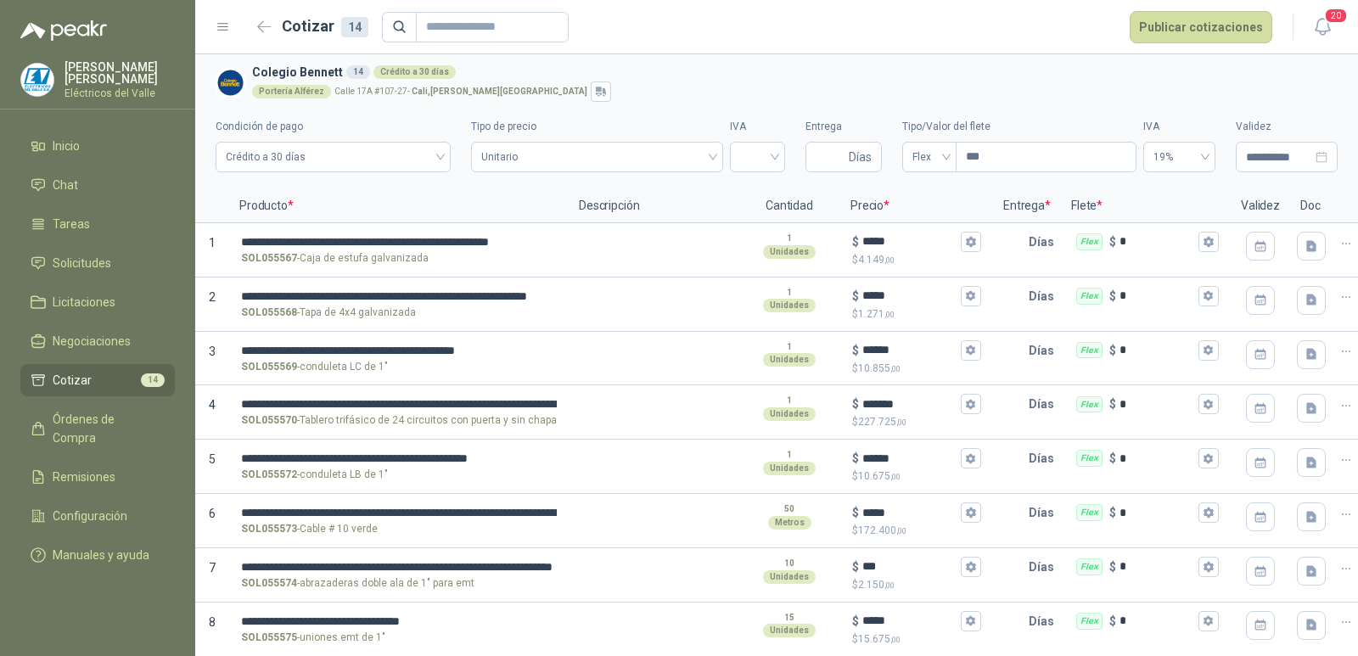
type input "******"
click at [905, 80] on h3 "Colegio [PERSON_NAME] 14 Crédito a 30 [PERSON_NAME]" at bounding box center [791, 72] width 1079 height 19
click at [1193, 35] on button "Publicar cotizaciones" at bounding box center [1201, 27] width 143 height 32
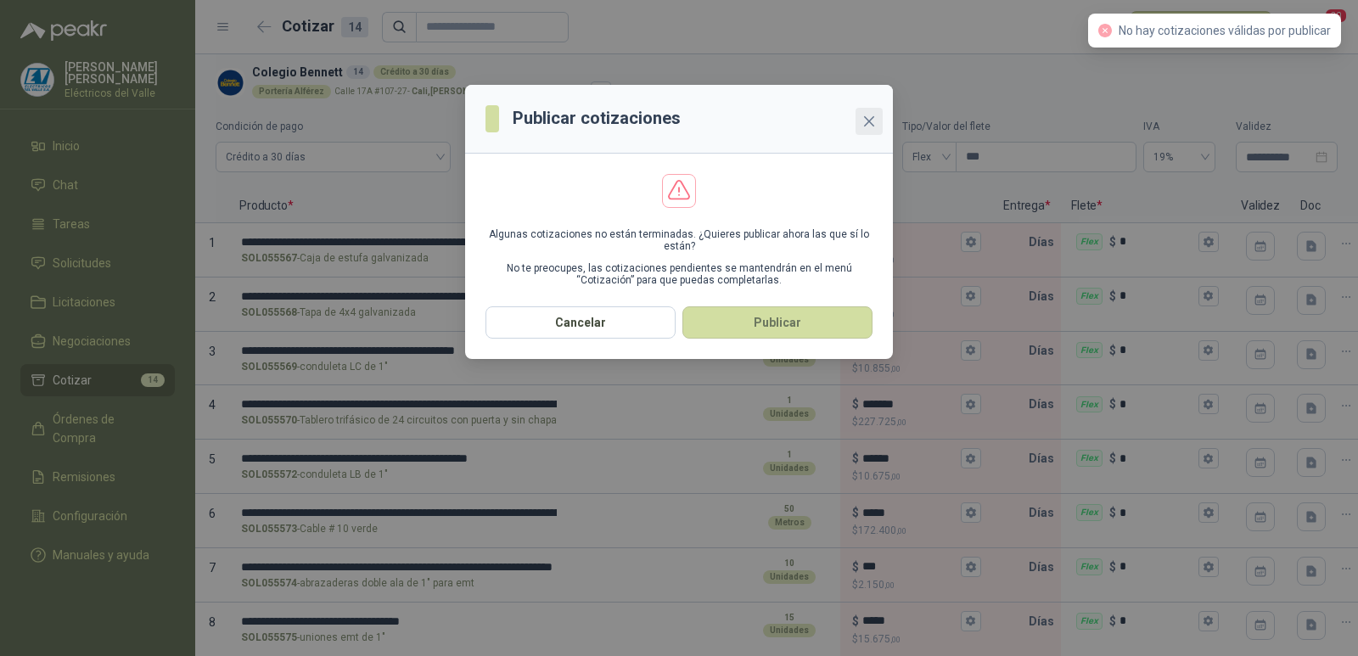
click at [869, 116] on icon "close" at bounding box center [870, 122] width 14 height 14
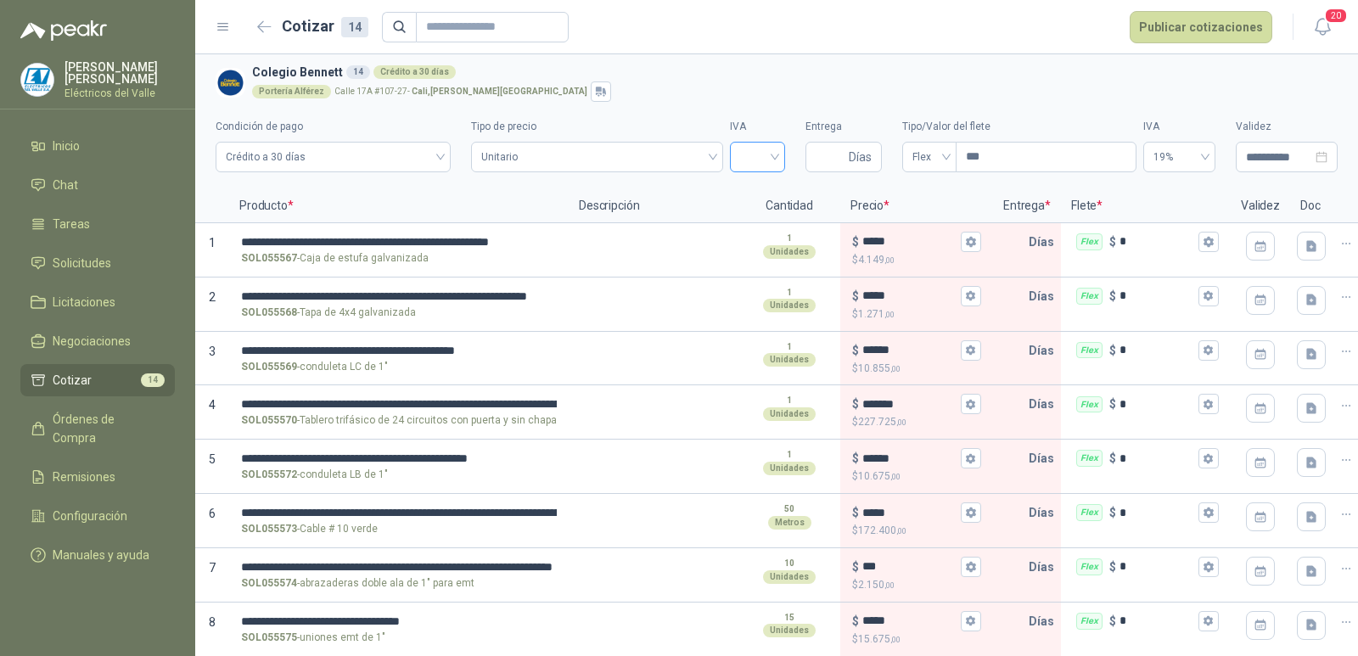
click at [769, 153] on div at bounding box center [757, 157] width 55 height 31
click at [749, 189] on div "19%" at bounding box center [748, 192] width 28 height 19
click at [822, 152] on input "Entrega" at bounding box center [831, 157] width 30 height 29
type input "*"
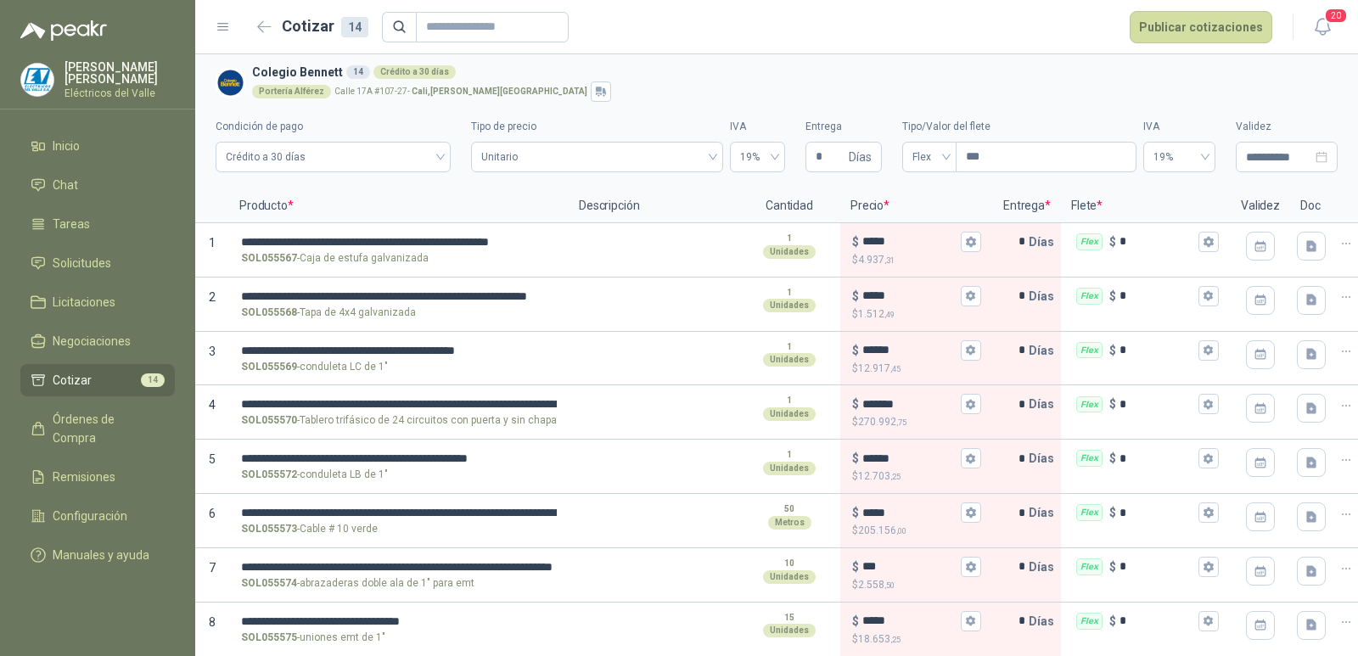
click at [781, 87] on div "Portería [PERSON_NAME] [STREET_ADDRESS][PERSON_NAME]" at bounding box center [791, 92] width 1079 height 20
click at [1192, 21] on button "Publicar cotizaciones" at bounding box center [1201, 27] width 143 height 32
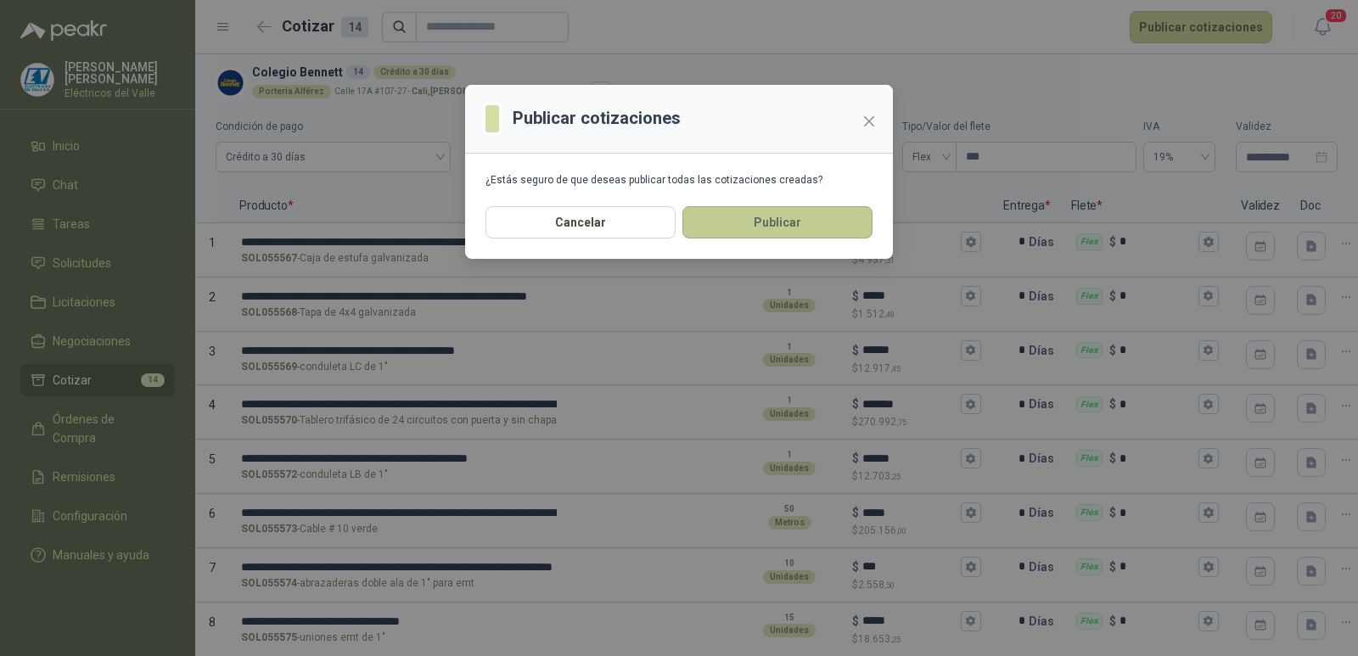
click at [812, 220] on button "Publicar" at bounding box center [778, 222] width 190 height 32
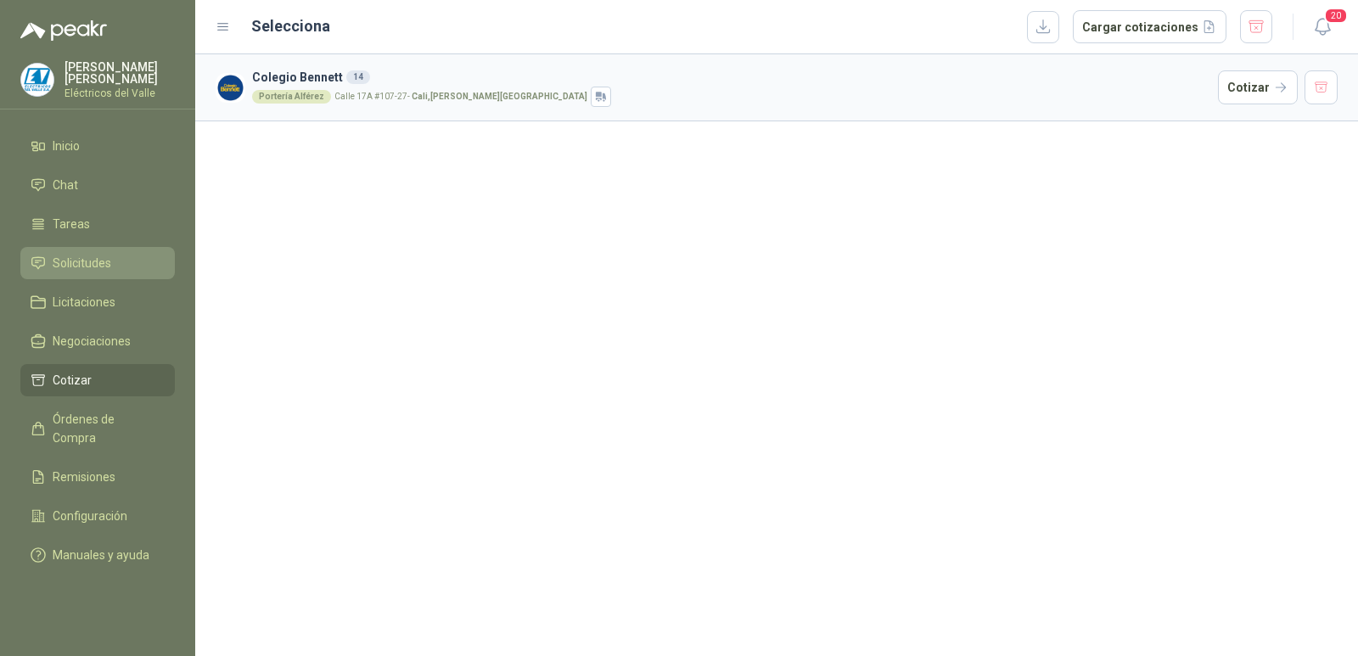
click at [89, 259] on span "Solicitudes" at bounding box center [82, 263] width 59 height 19
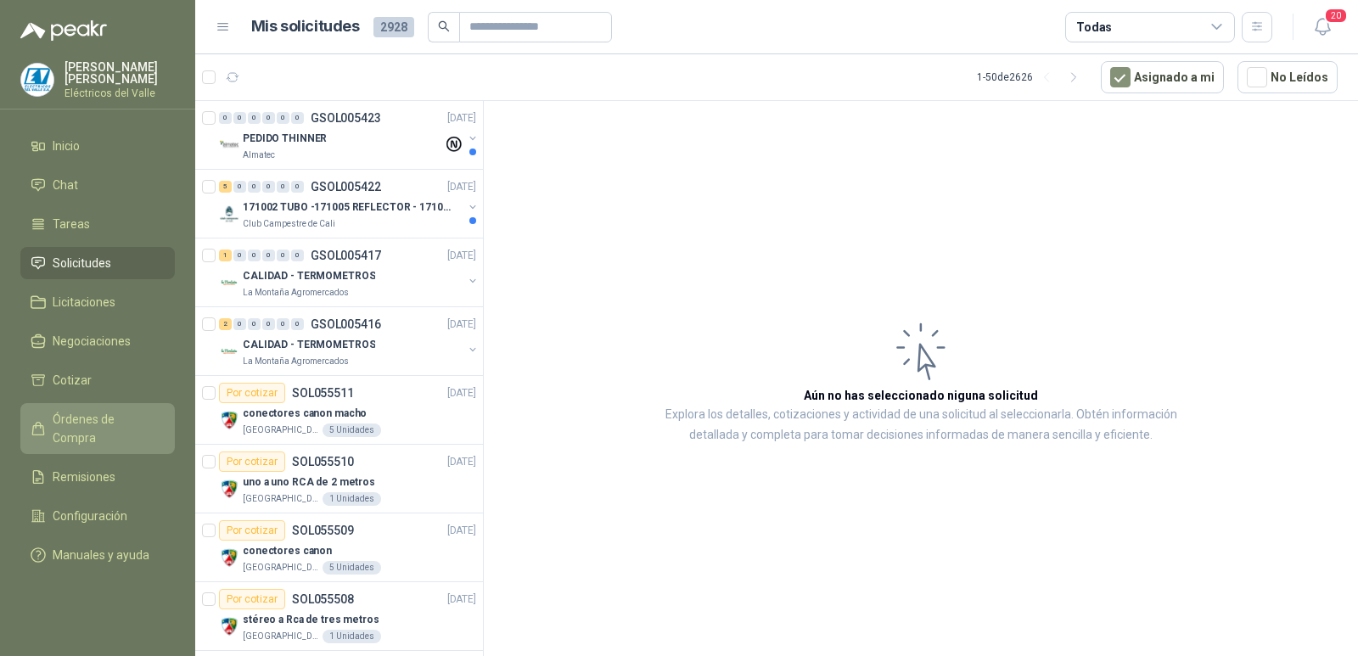
click at [101, 424] on span "Órdenes de Compra" at bounding box center [106, 428] width 106 height 37
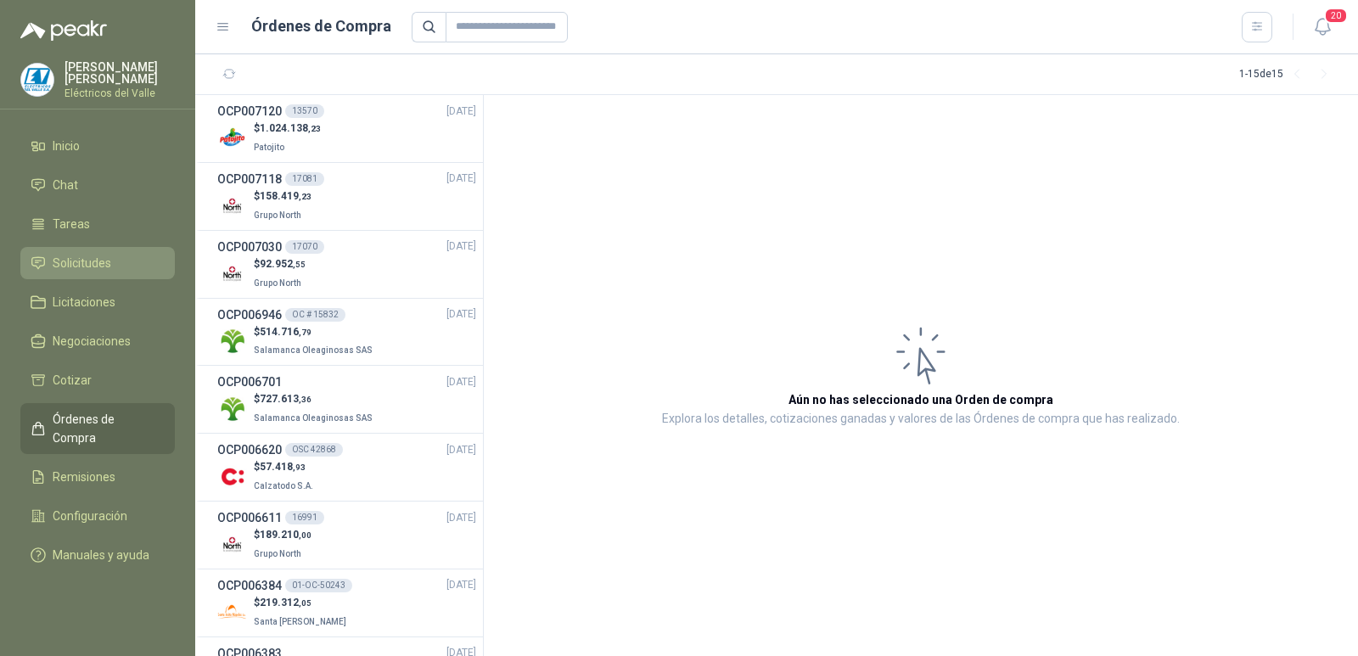
click at [108, 271] on span "Solicitudes" at bounding box center [82, 263] width 59 height 19
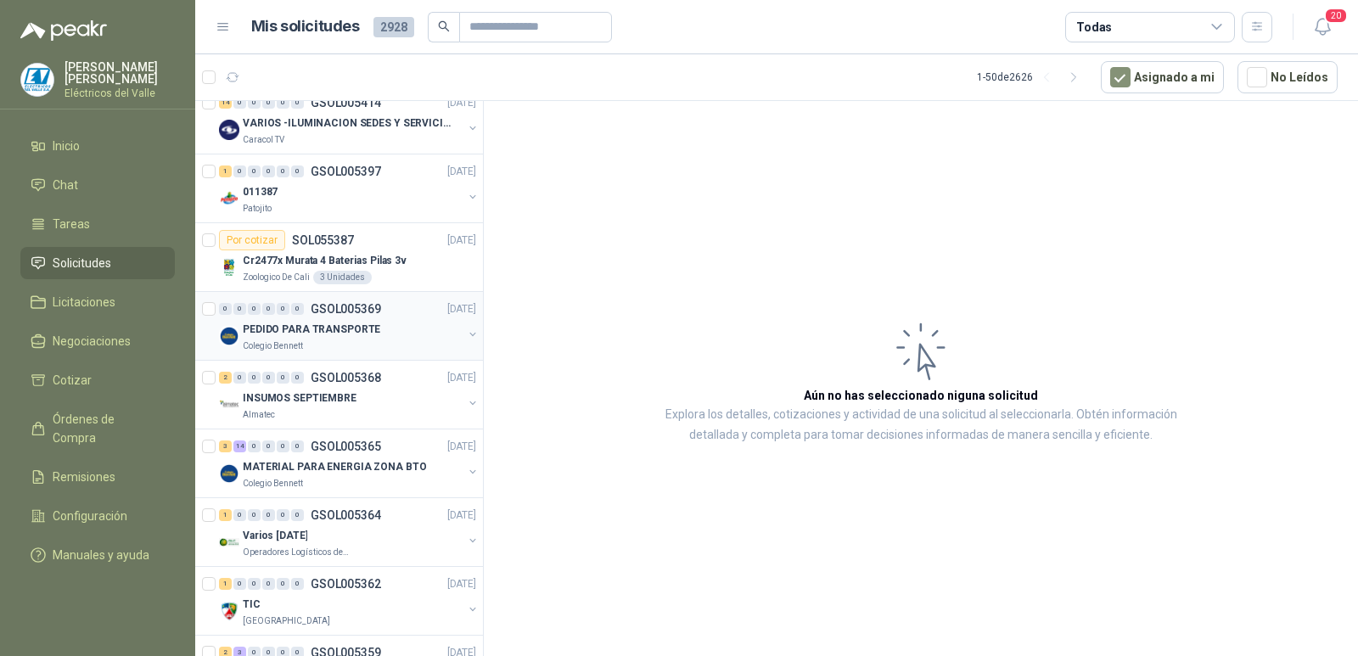
scroll to position [594, 0]
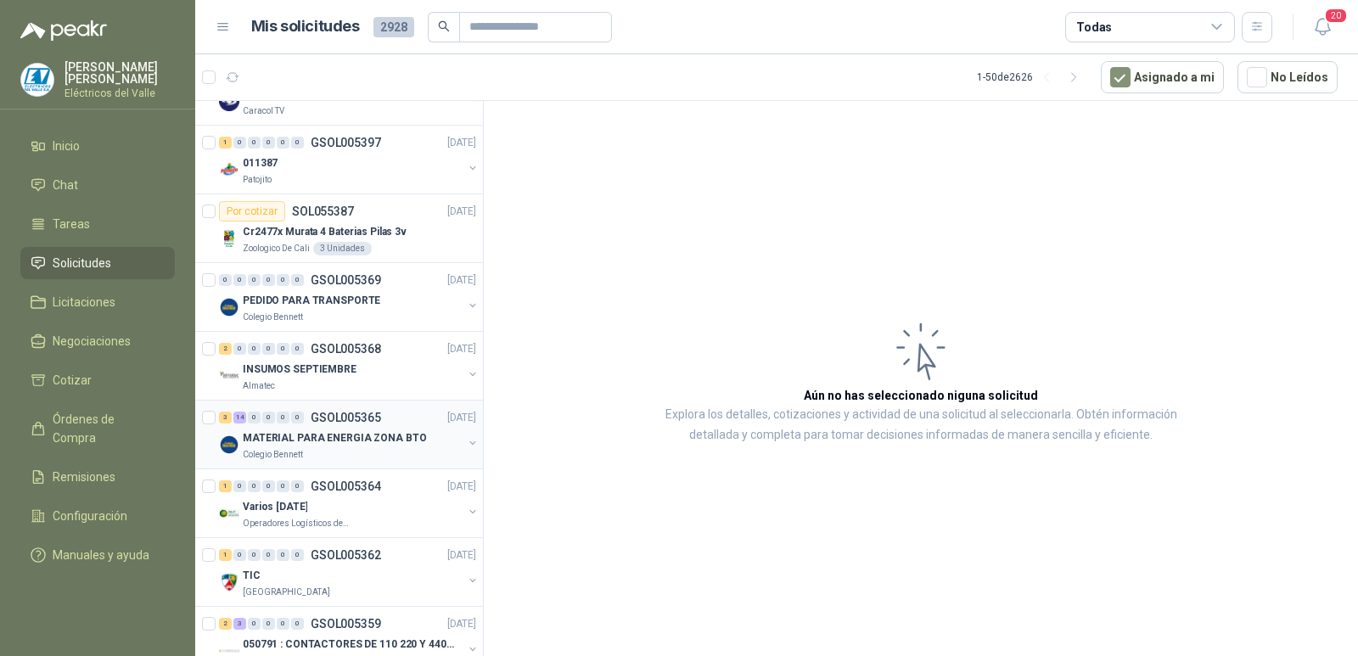
click at [388, 417] on div "3 14 0 0 0 0 GSOL005365 [DATE]" at bounding box center [349, 418] width 261 height 20
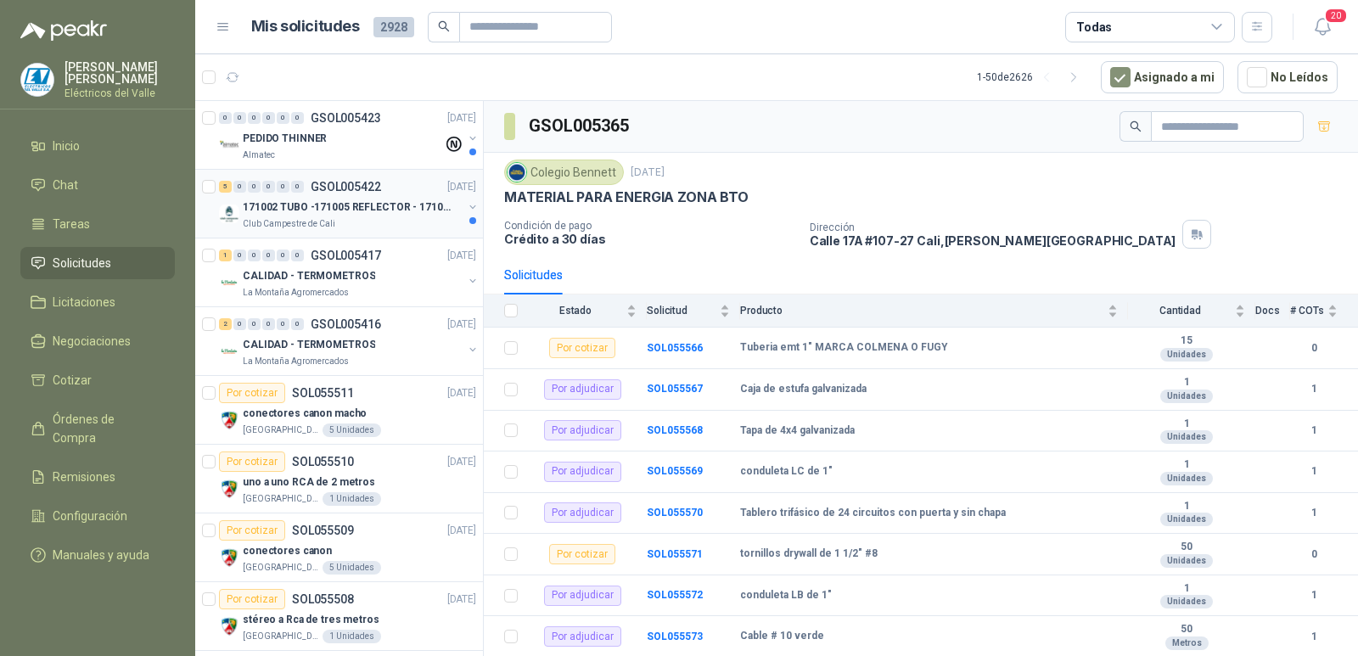
click at [359, 221] on div "Club Campestre de Cali" at bounding box center [353, 224] width 220 height 14
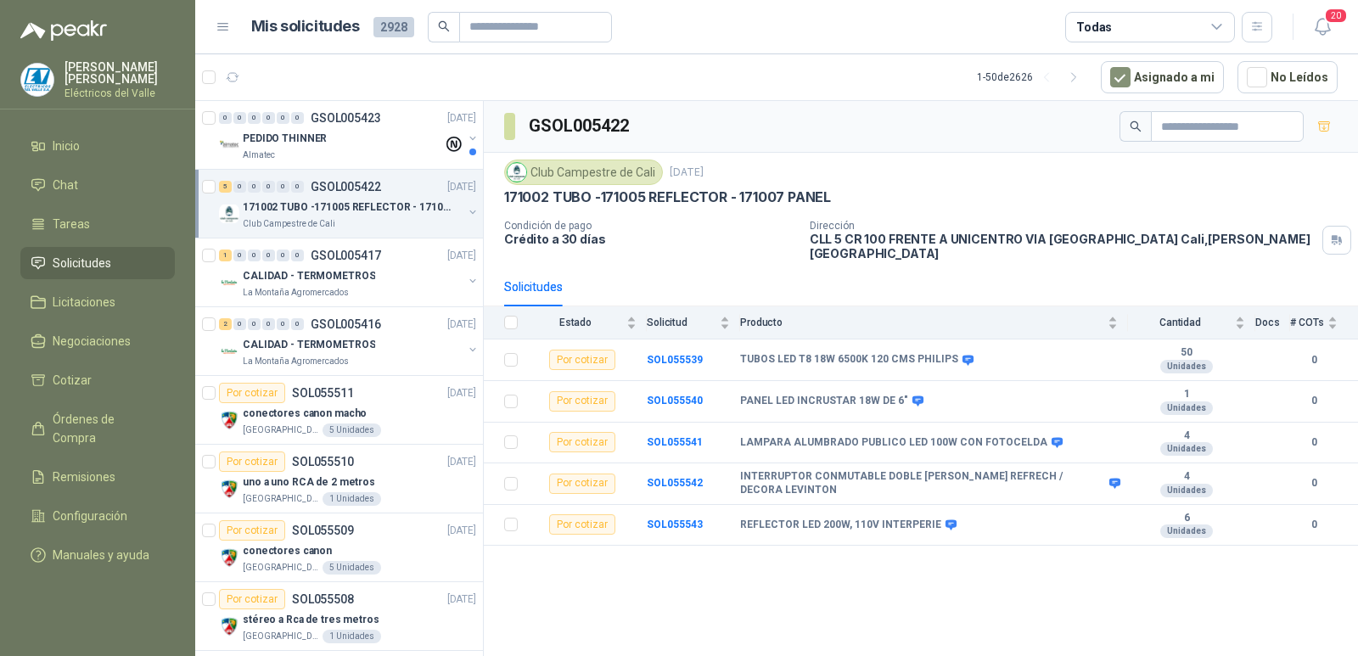
click at [366, 205] on p "171002 TUBO -171005 REFLECTOR - 171007 PANEL" at bounding box center [348, 208] width 211 height 16
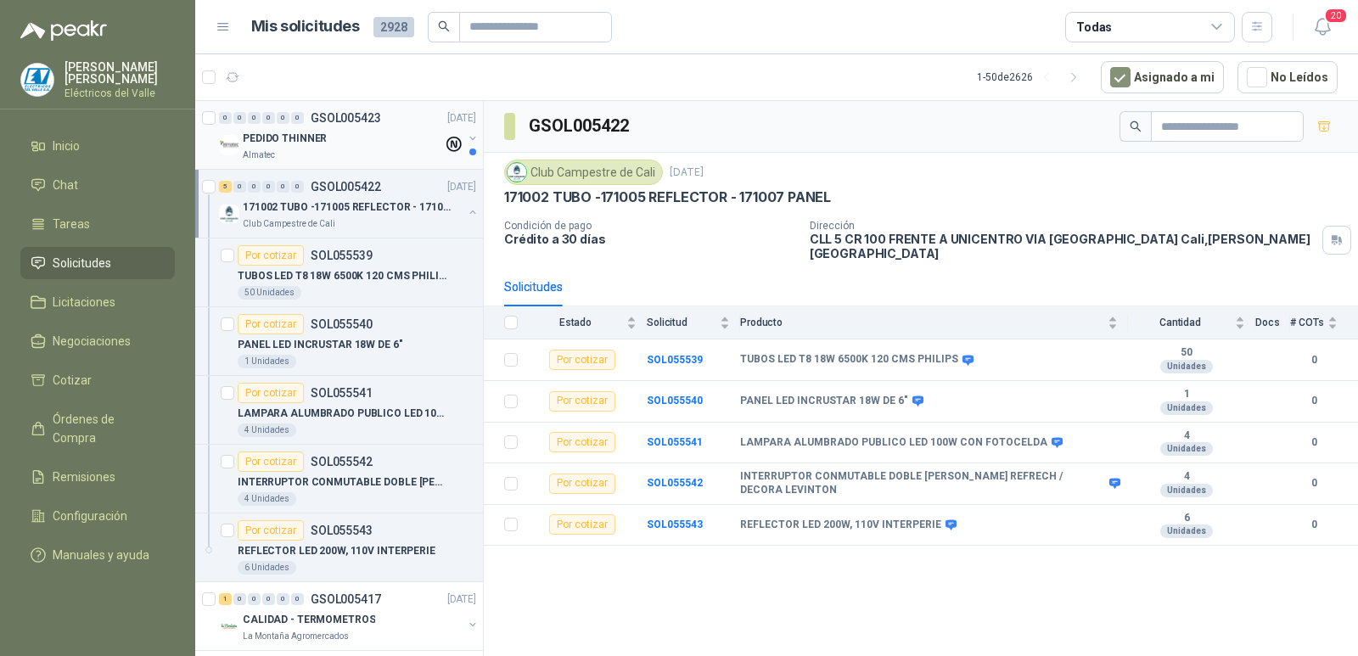
click at [348, 146] on div "PEDIDO THINNER" at bounding box center [343, 138] width 200 height 20
